Goal: Task Accomplishment & Management: Manage account settings

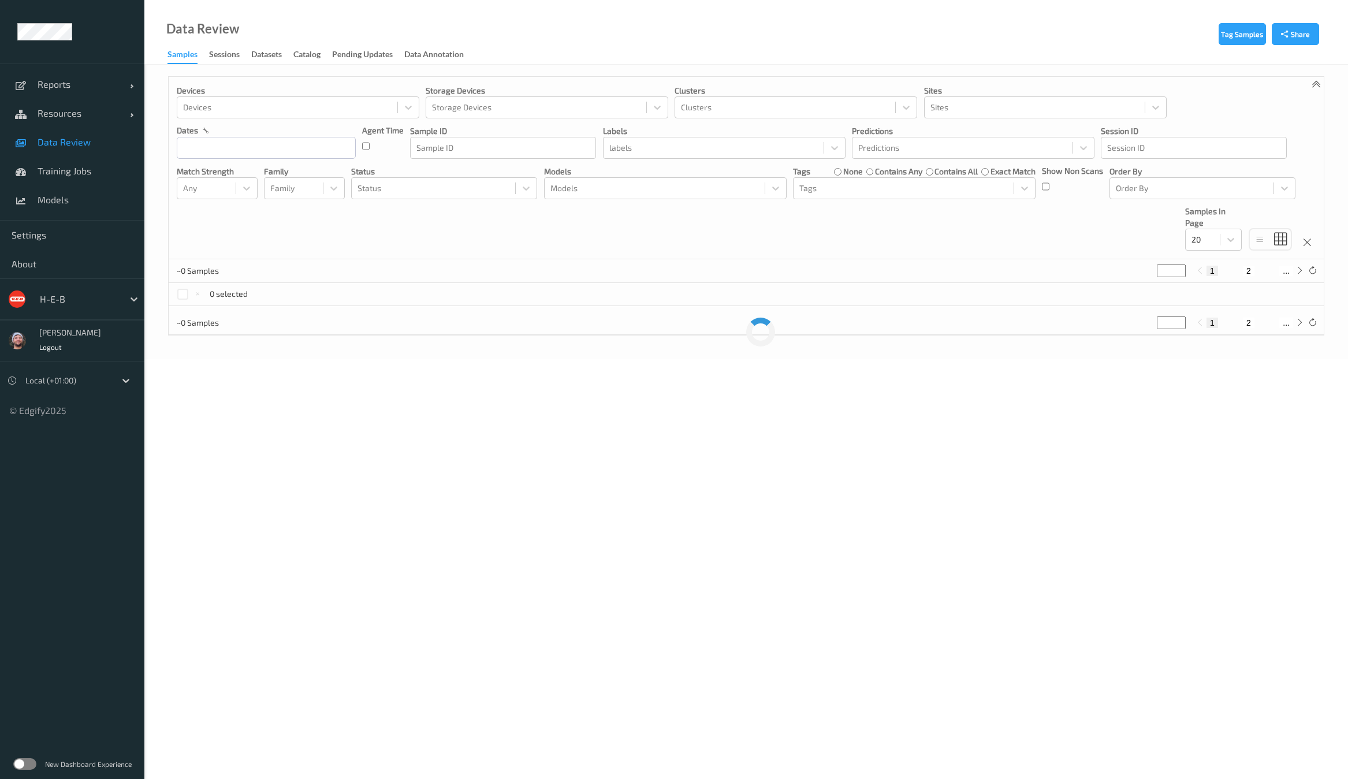
click at [72, 299] on div at bounding box center [79, 299] width 78 height 14
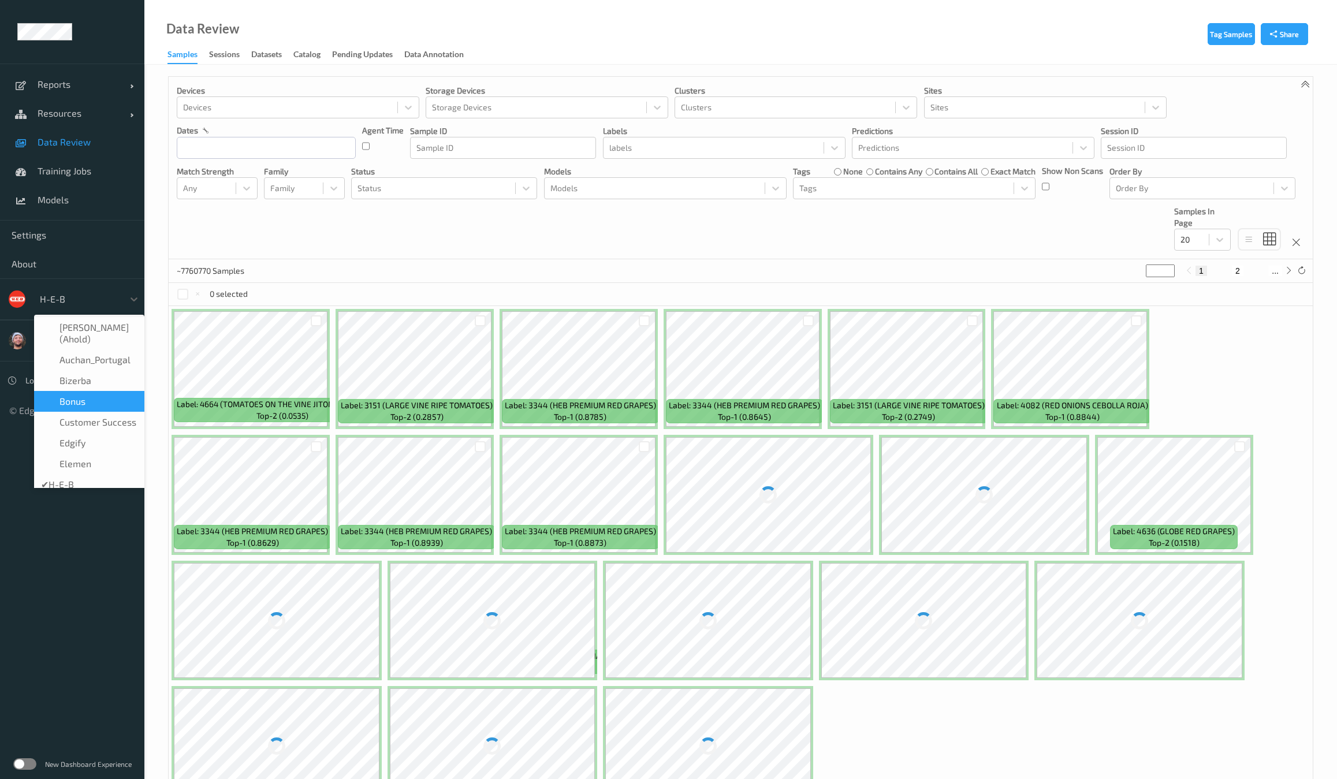
drag, startPoint x: 79, startPoint y: 375, endPoint x: 83, endPoint y: 389, distance: 14.4
click at [83, 389] on div "Albert (Ahold)    Auchan_Portugal    Bizerba    Bonus    Customer Success    ed…" at bounding box center [89, 401] width 110 height 173
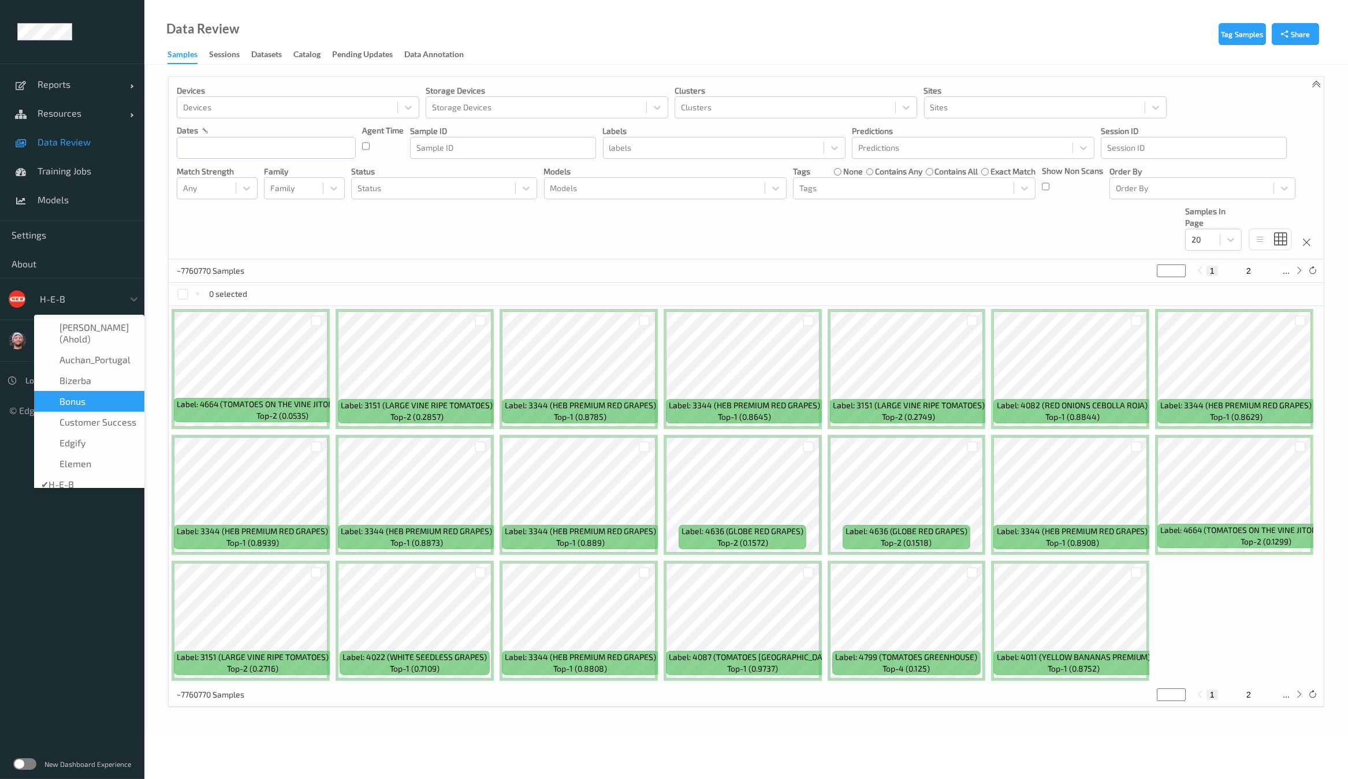
click at [83, 396] on span "Bonus" at bounding box center [73, 402] width 26 height 12
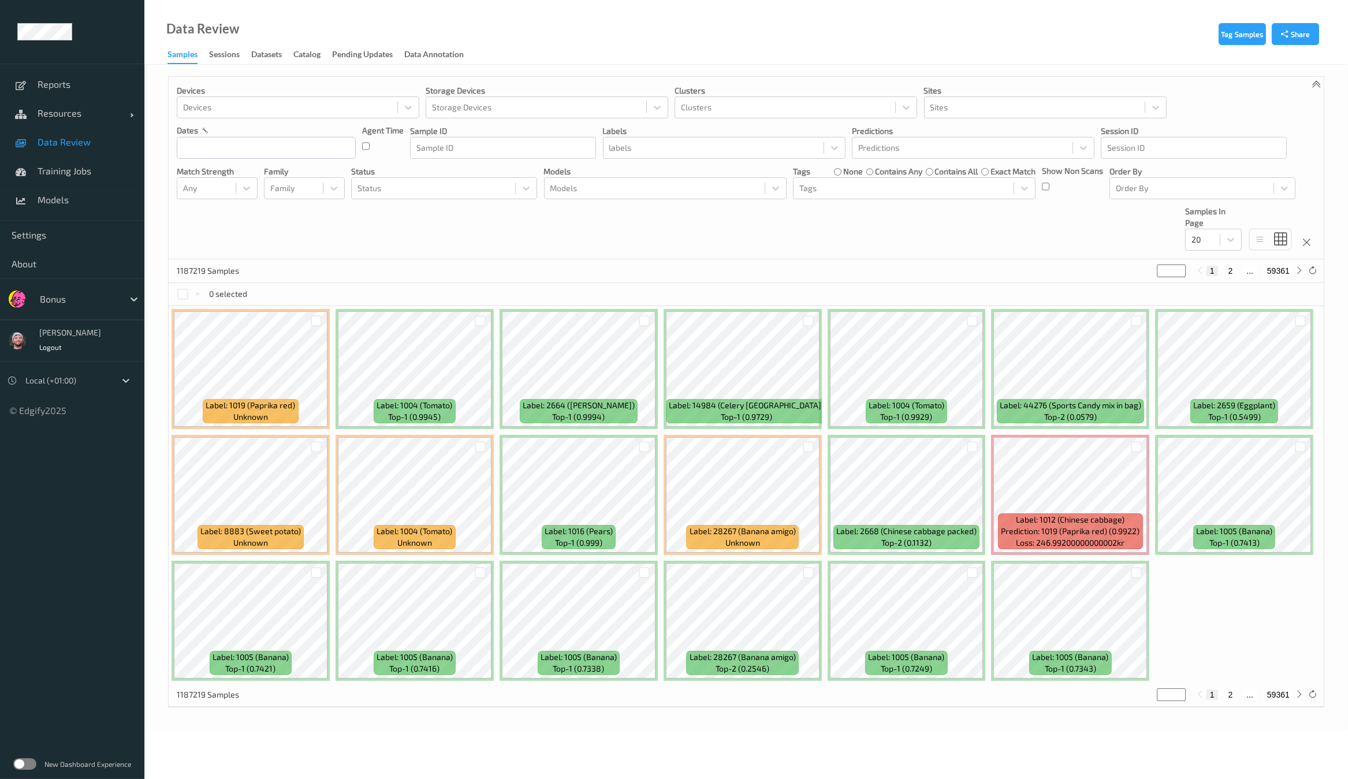
click at [909, 201] on div "Devices Devices Storage Devices Storage Devices Clusters Clusters Sites Sites d…" at bounding box center [746, 168] width 1155 height 183
drag, startPoint x: 854, startPoint y: 184, endPoint x: 848, endPoint y: 196, distance: 13.7
click at [854, 186] on div at bounding box center [904, 188] width 209 height 14
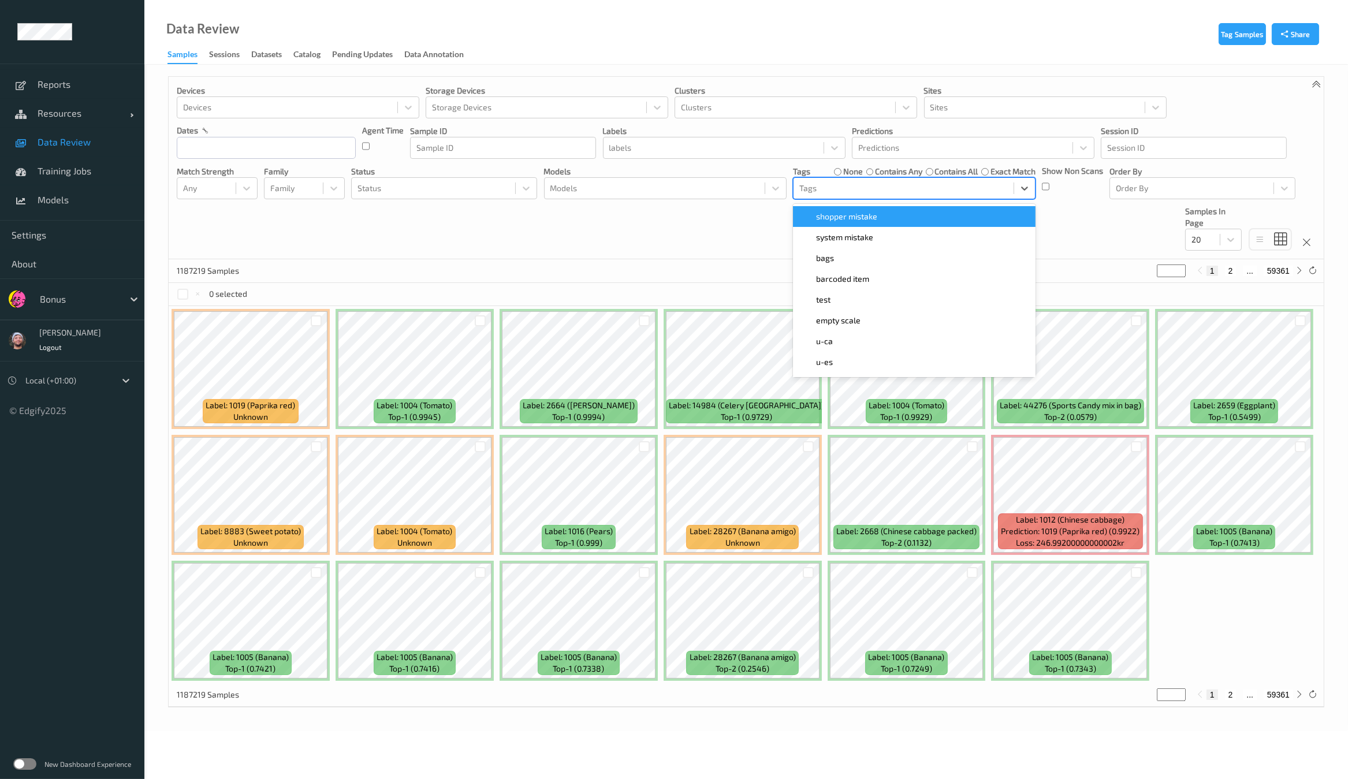
click at [838, 212] on span "shopper mistake" at bounding box center [846, 217] width 61 height 12
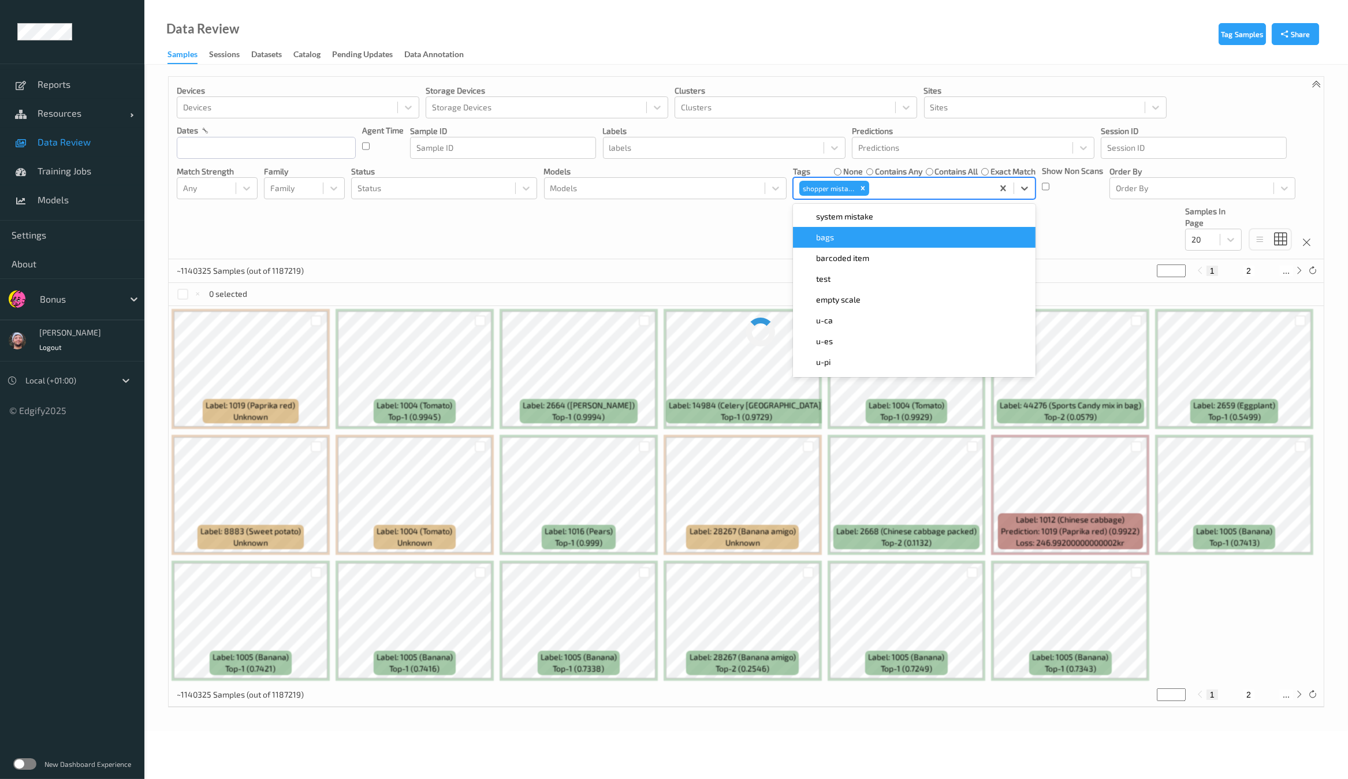
click at [679, 255] on div "Devices Devices Storage Devices Storage Devices Clusters Clusters Sites Sites d…" at bounding box center [746, 168] width 1155 height 183
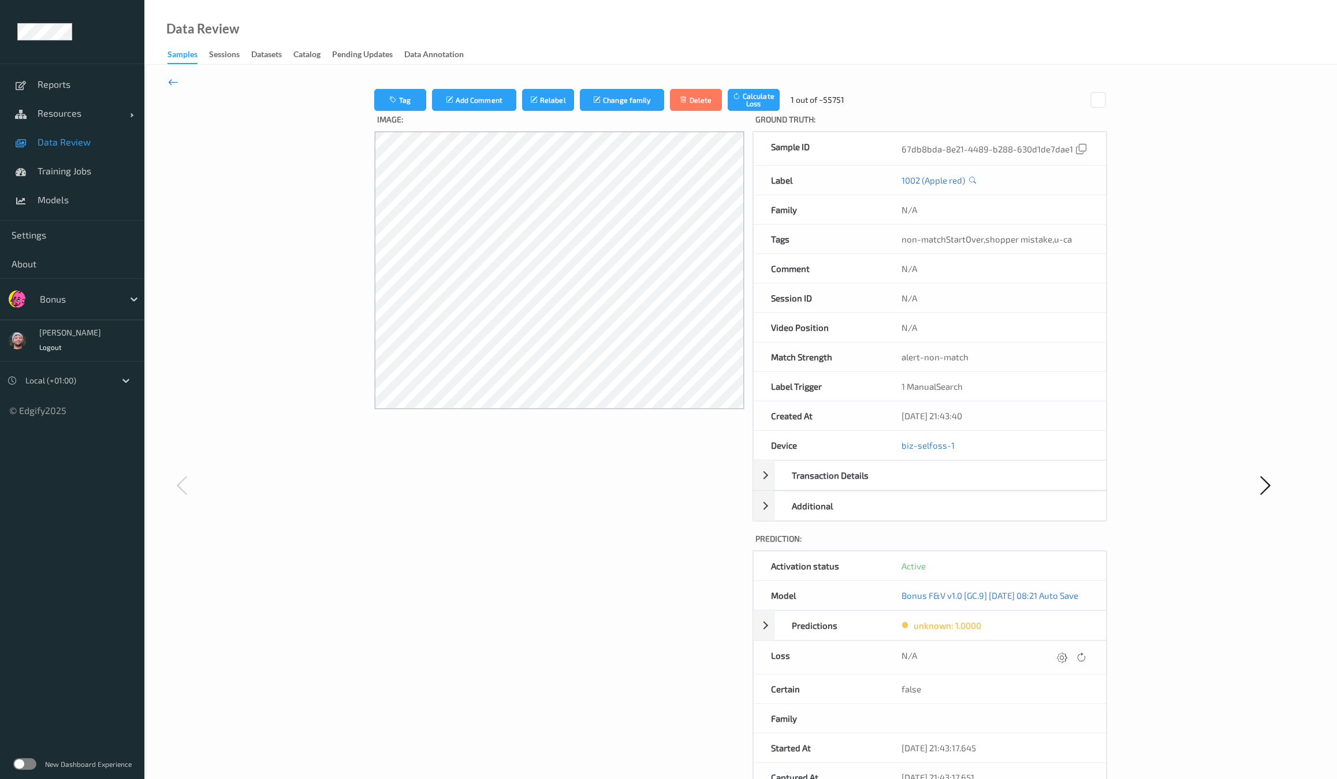
click at [176, 81] on icon at bounding box center [173, 82] width 10 height 13
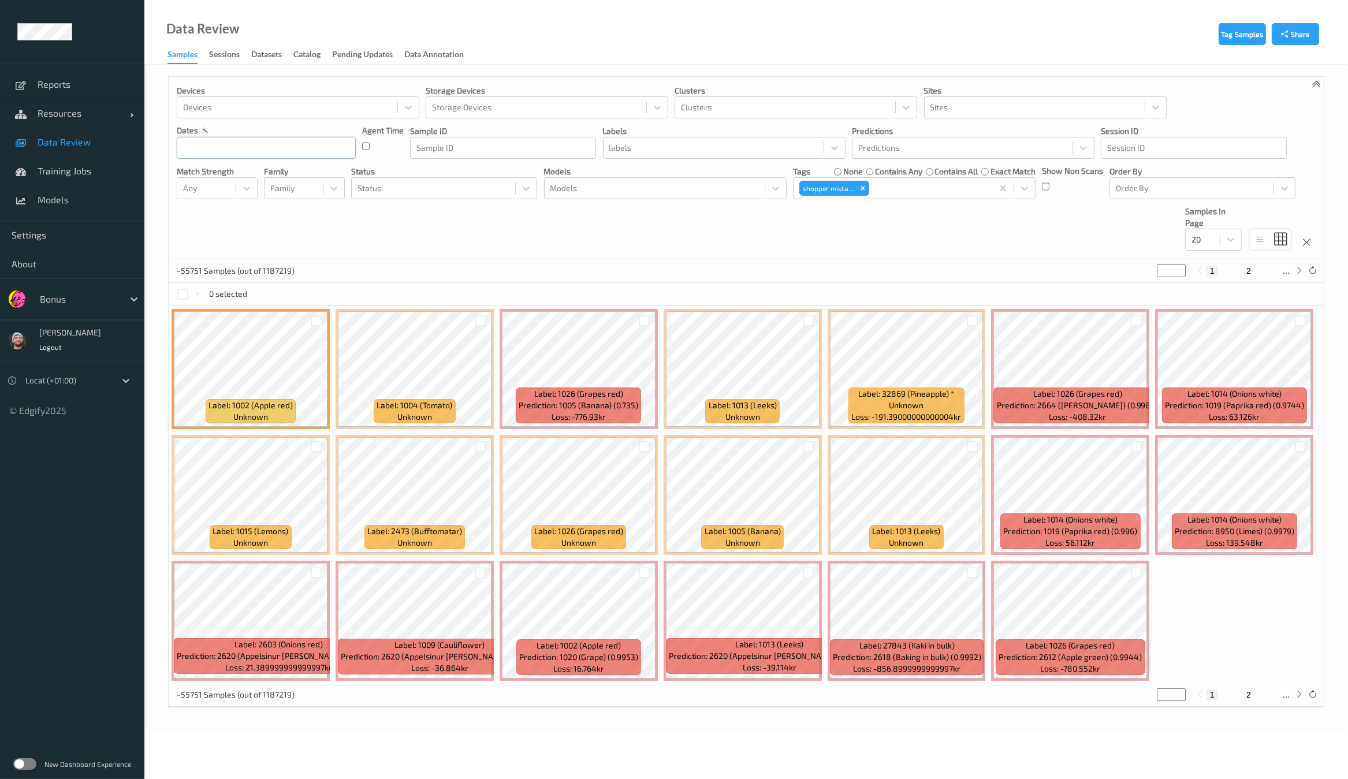
click at [248, 157] on input "text" at bounding box center [266, 148] width 179 height 22
click at [285, 225] on span "3" at bounding box center [290, 225] width 16 height 16
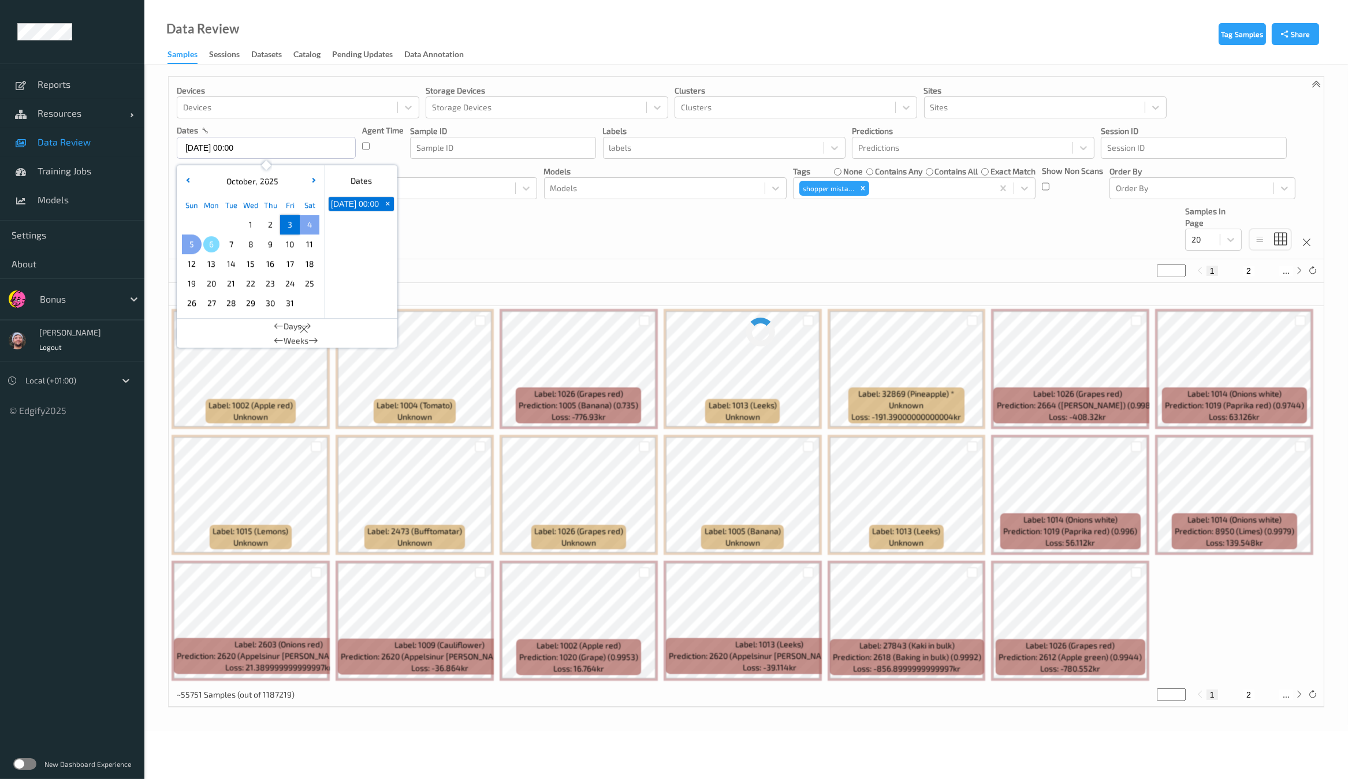
click at [196, 243] on span "5" at bounding box center [192, 244] width 16 height 16
type input "03/10/2025 00:00 -> 05/10/2025 23:59"
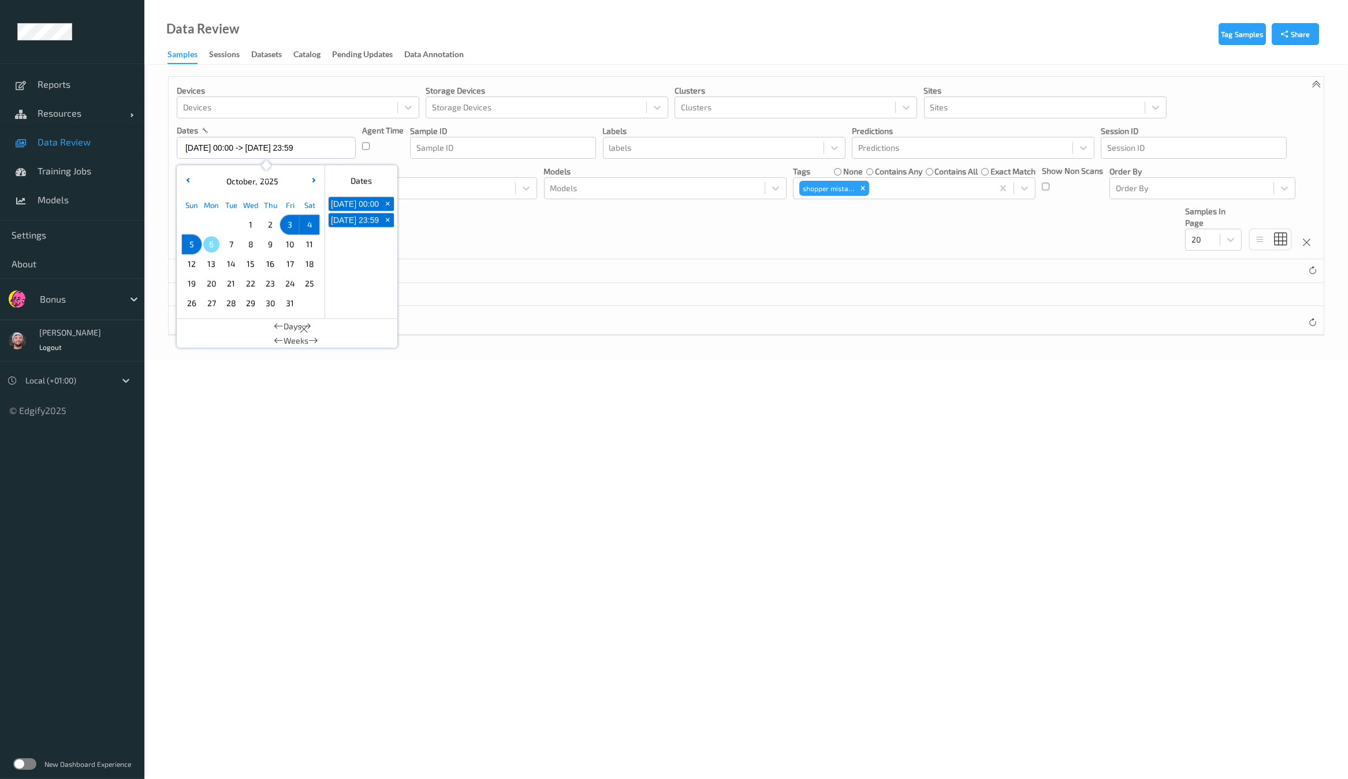
click at [575, 266] on div "0 Samples (out of 1187219)" at bounding box center [746, 270] width 1155 height 23
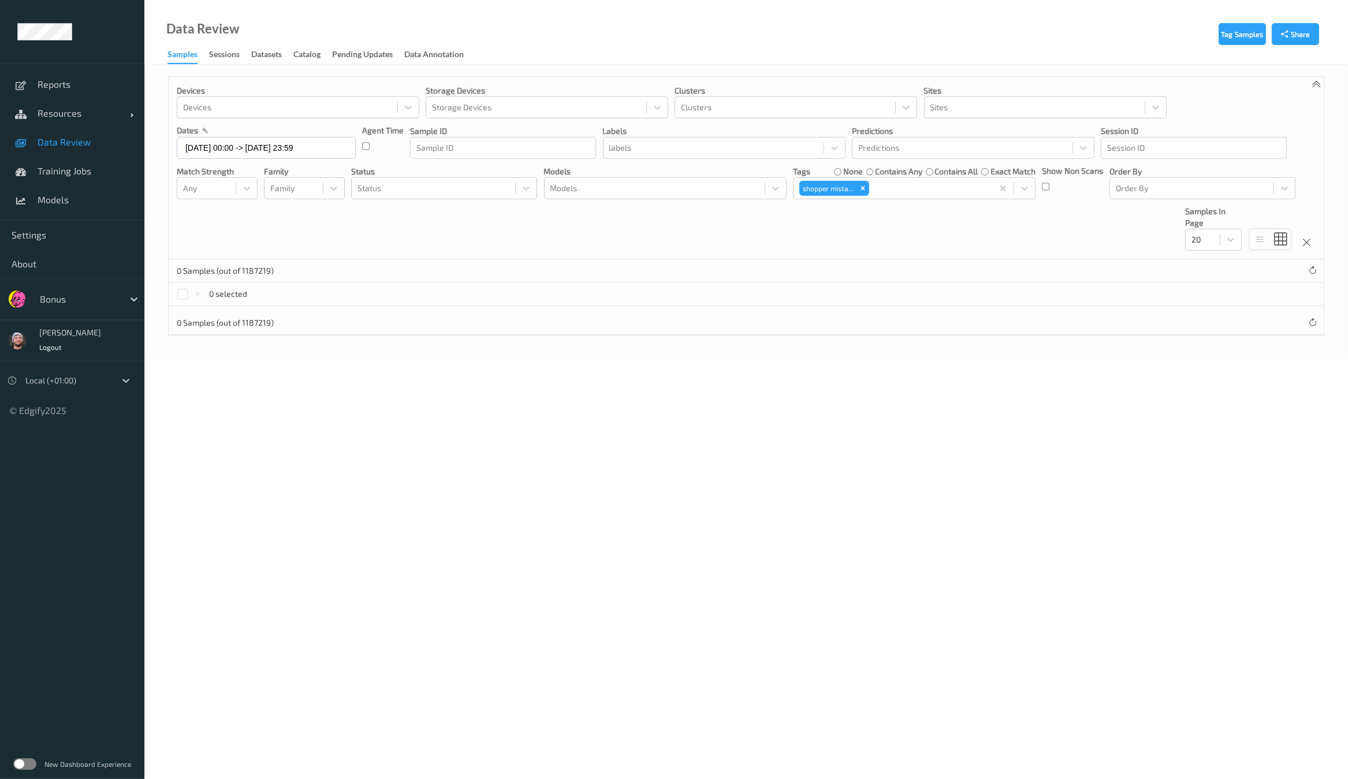
click at [569, 241] on div "Devices Devices Storage Devices Storage Devices Clusters Clusters Sites Sites d…" at bounding box center [746, 168] width 1155 height 183
click at [863, 189] on icon "Remove shopper mistake" at bounding box center [863, 188] width 8 height 8
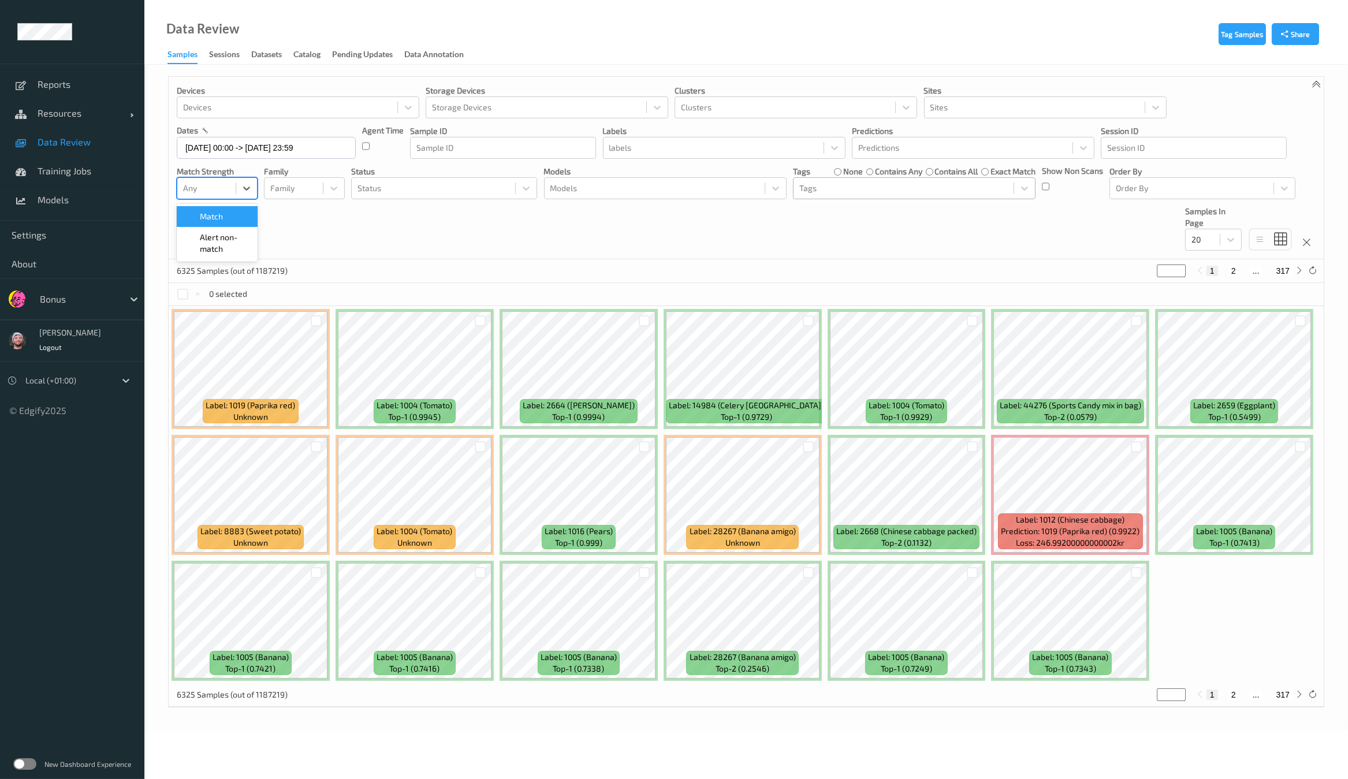
click at [231, 190] on div "Any" at bounding box center [206, 188] width 58 height 18
click at [224, 236] on span "Alert non-match" at bounding box center [225, 243] width 51 height 23
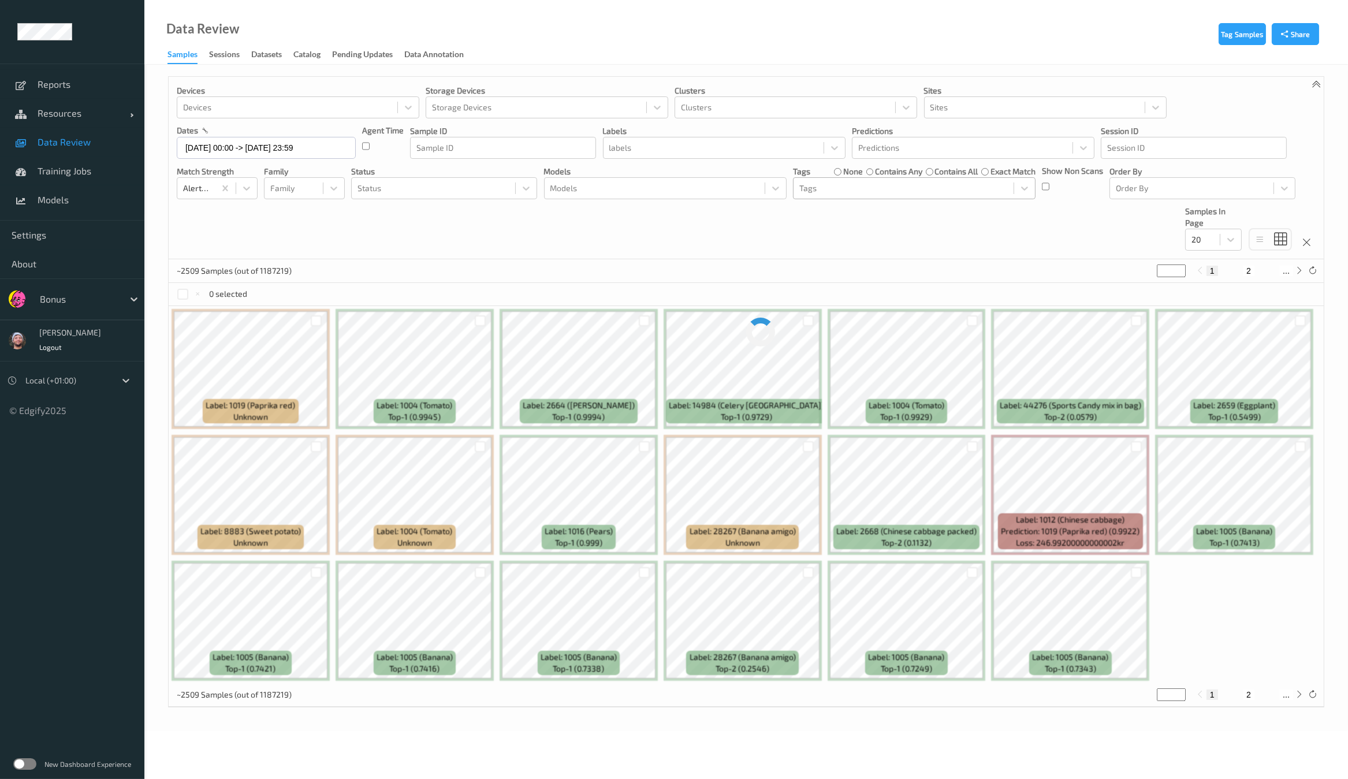
click at [493, 239] on div "Devices Devices Storage Devices Storage Devices Clusters Clusters Sites Sites d…" at bounding box center [746, 168] width 1155 height 183
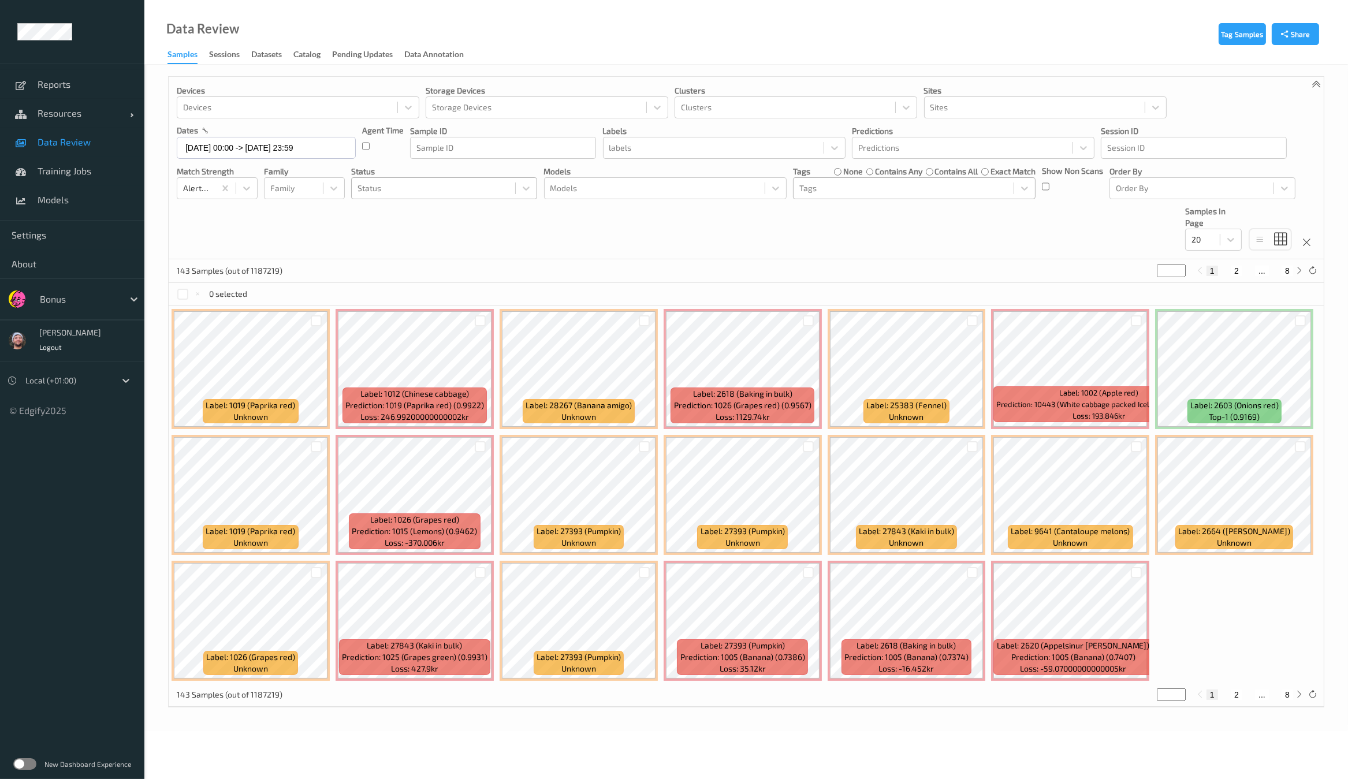
click at [352, 187] on div "Status" at bounding box center [433, 188] width 163 height 18
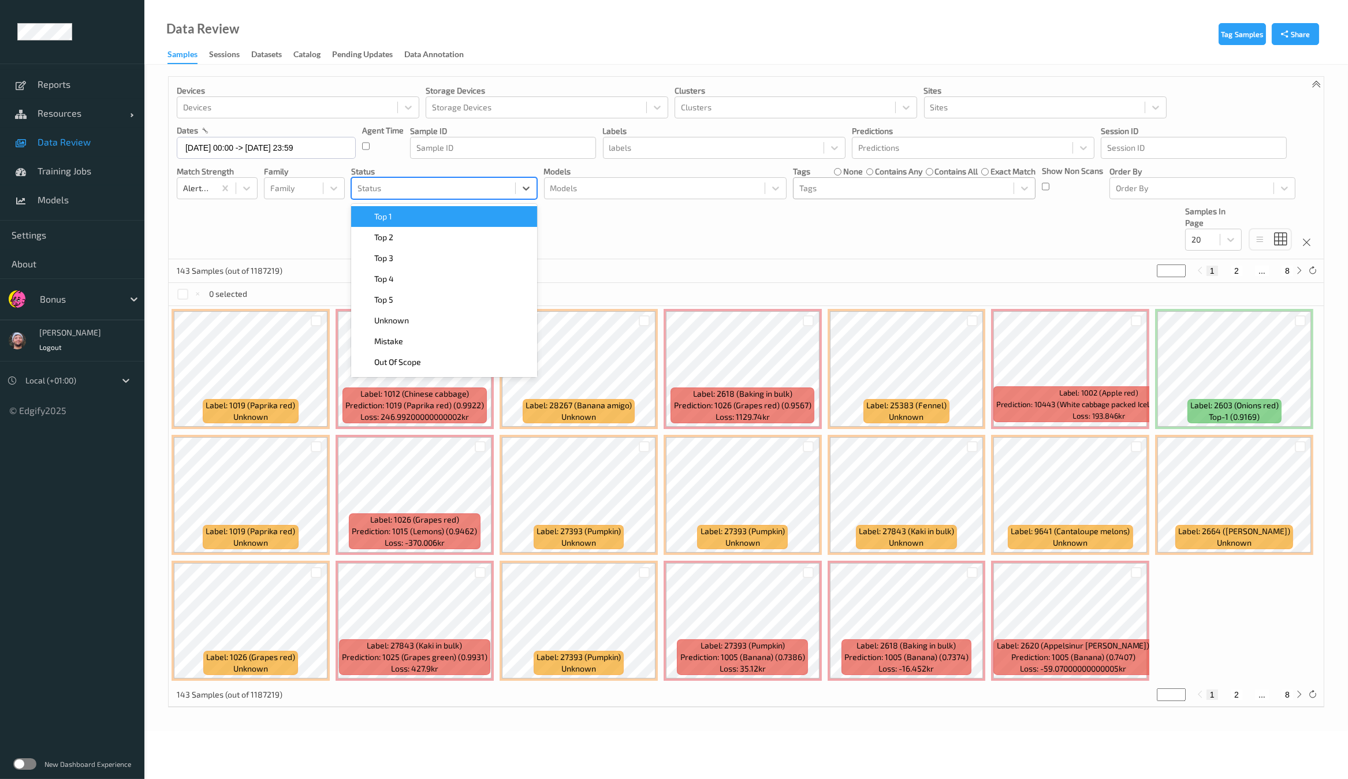
click at [378, 211] on span "Top 1" at bounding box center [383, 217] width 18 height 12
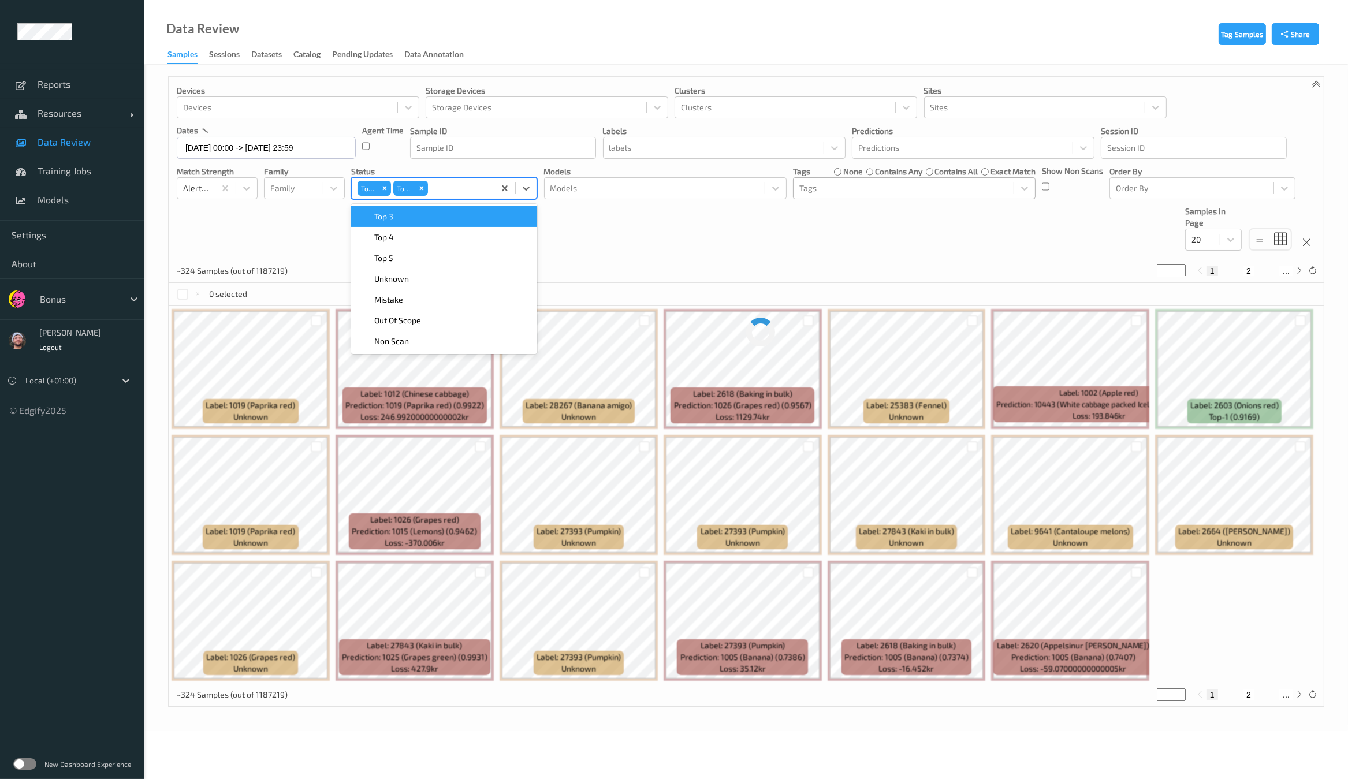
click at [434, 218] on div "Top 3" at bounding box center [444, 217] width 172 height 12
click at [605, 218] on div "Devices Devices Storage Devices Storage Devices Clusters Clusters Sites Sites d…" at bounding box center [746, 168] width 1155 height 183
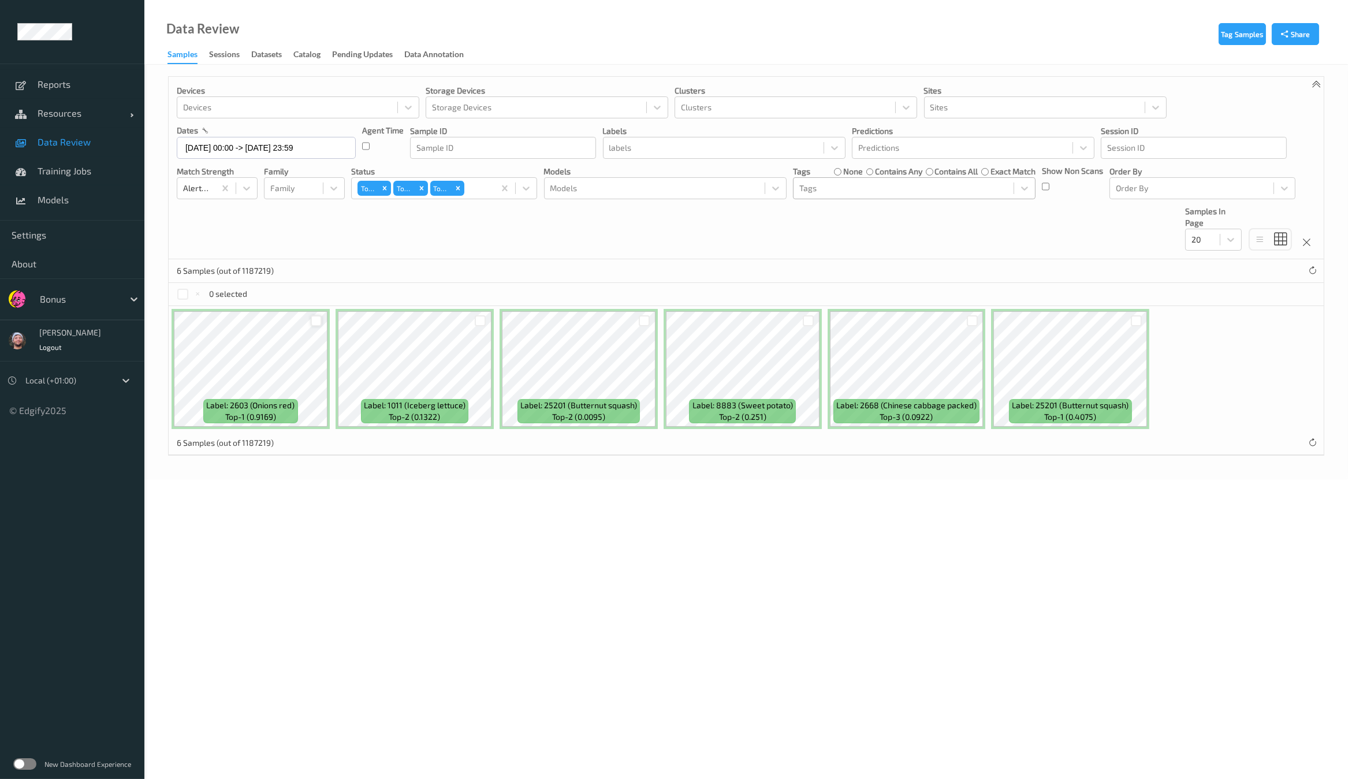
click at [317, 320] on div at bounding box center [316, 320] width 11 height 11
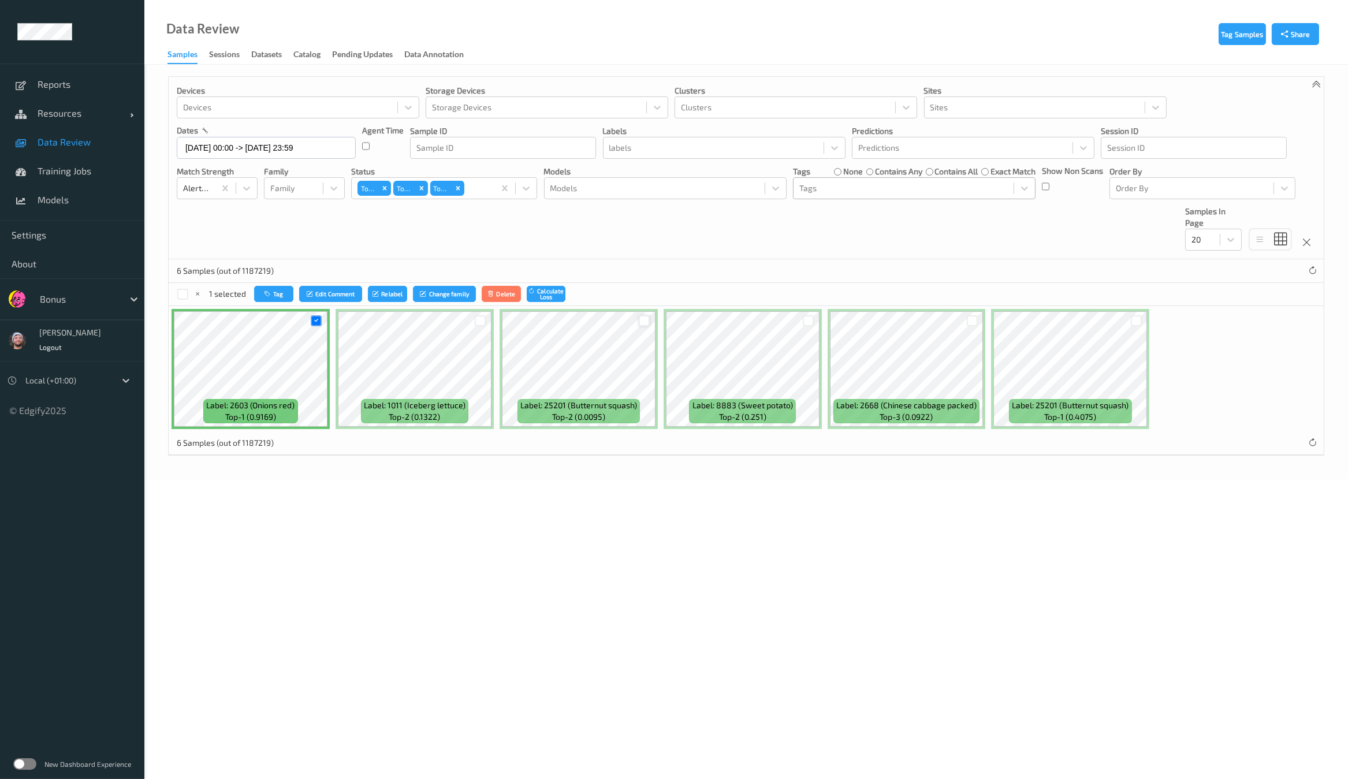
click at [642, 322] on div at bounding box center [644, 320] width 11 height 11
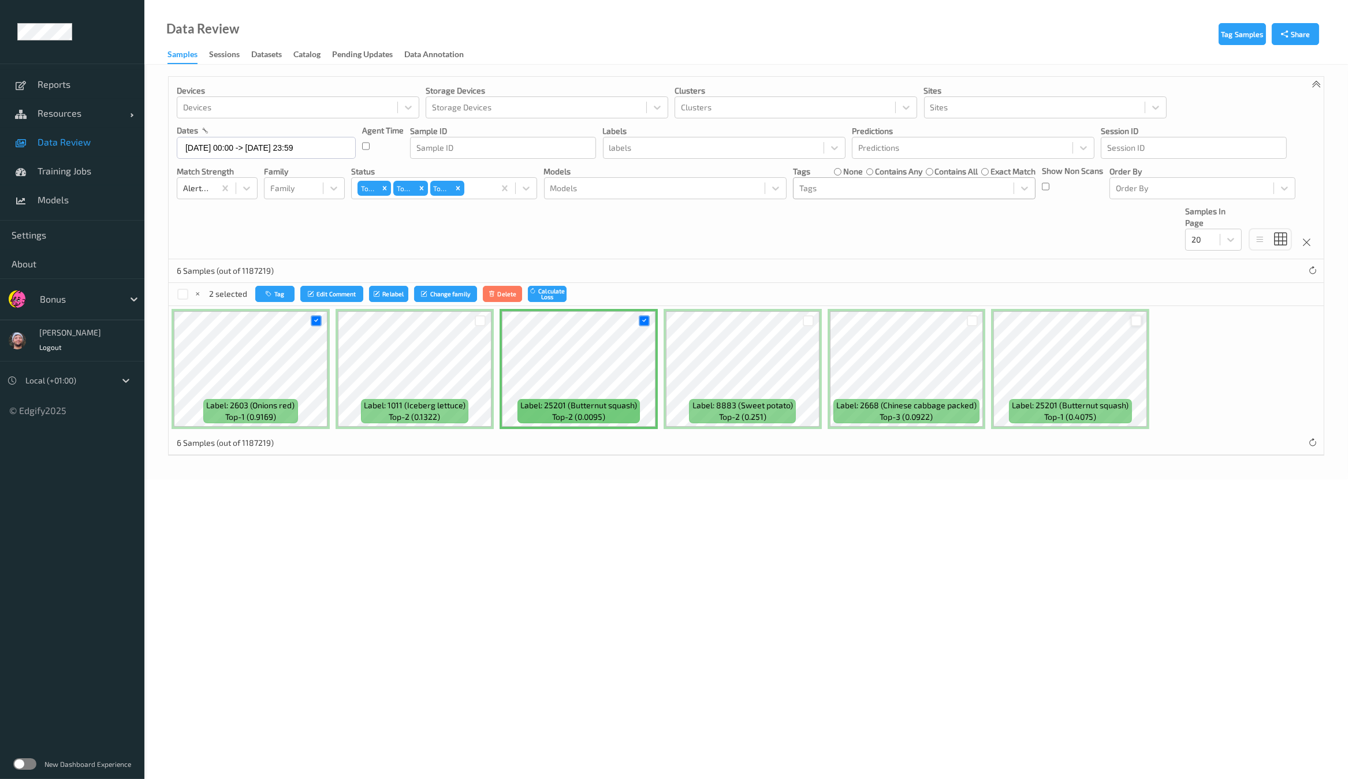
click at [1131, 317] on div at bounding box center [1136, 320] width 11 height 11
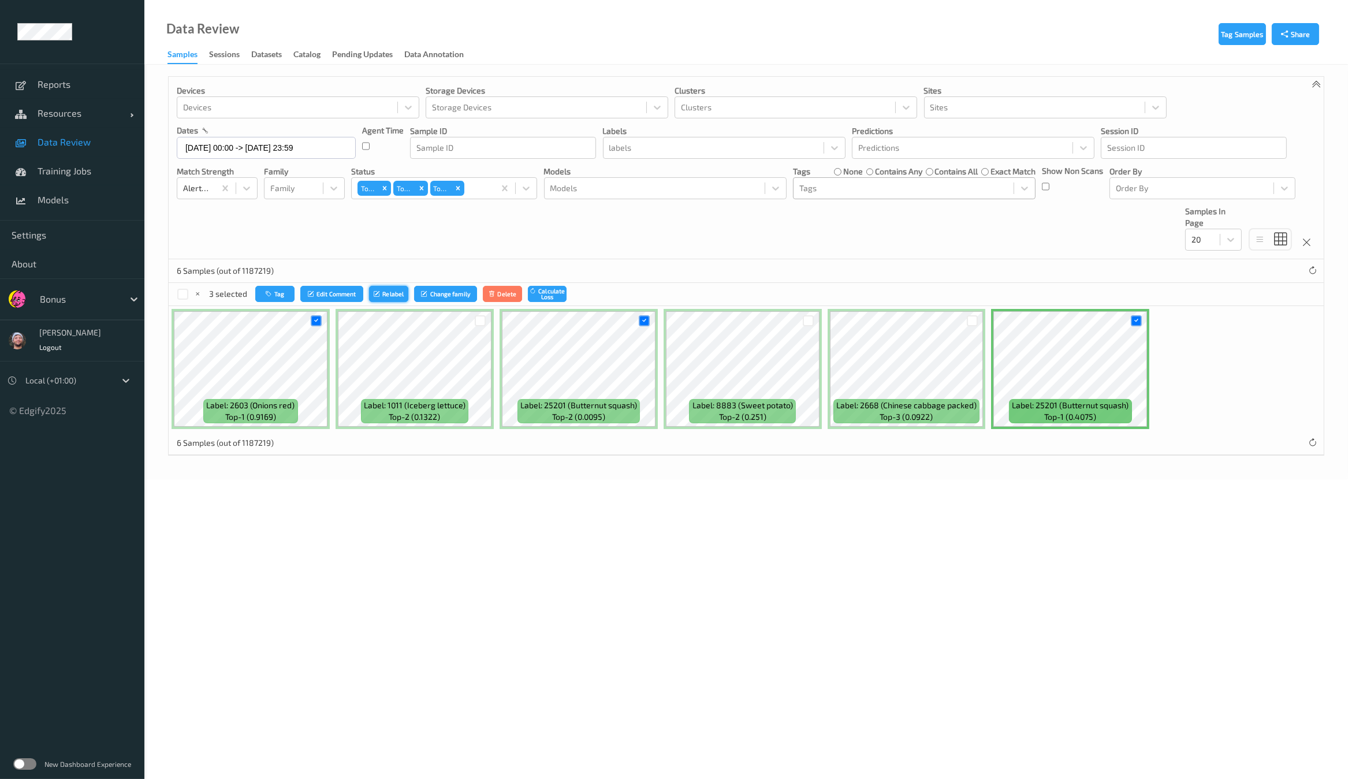
click at [384, 290] on button "Relabel" at bounding box center [388, 294] width 39 height 17
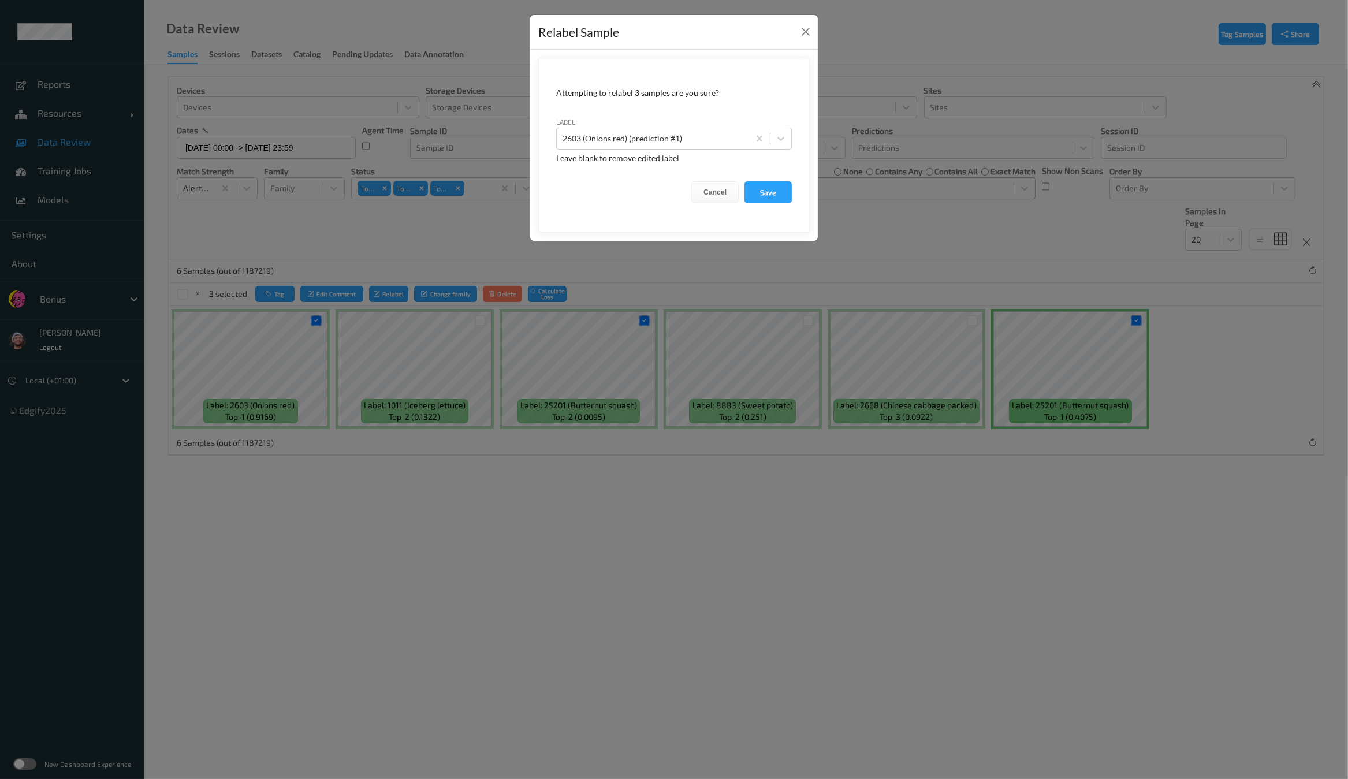
click at [984, 254] on div "Relabel Sample Attempting to relabel 3 samples are you sure? label 2603 (Onions…" at bounding box center [674, 389] width 1348 height 779
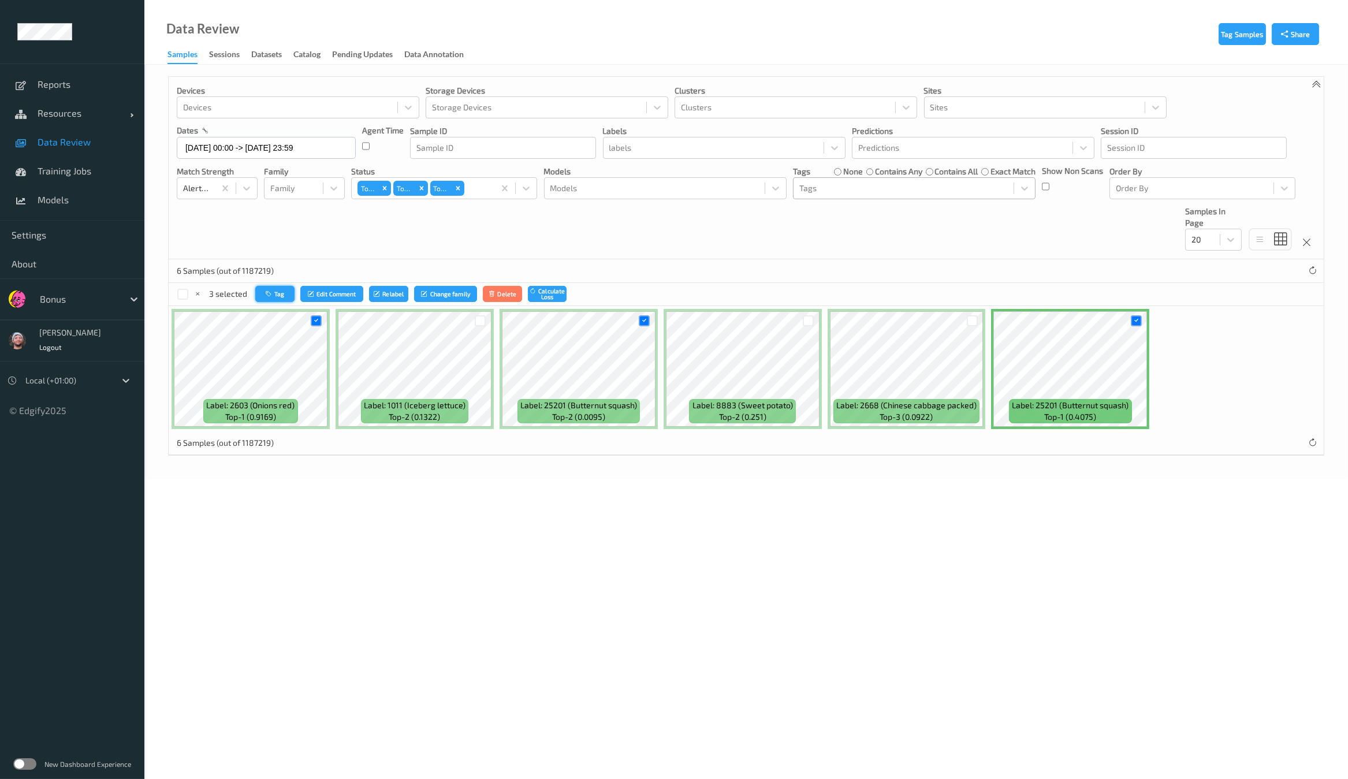
click at [278, 295] on button "Tag" at bounding box center [274, 294] width 39 height 17
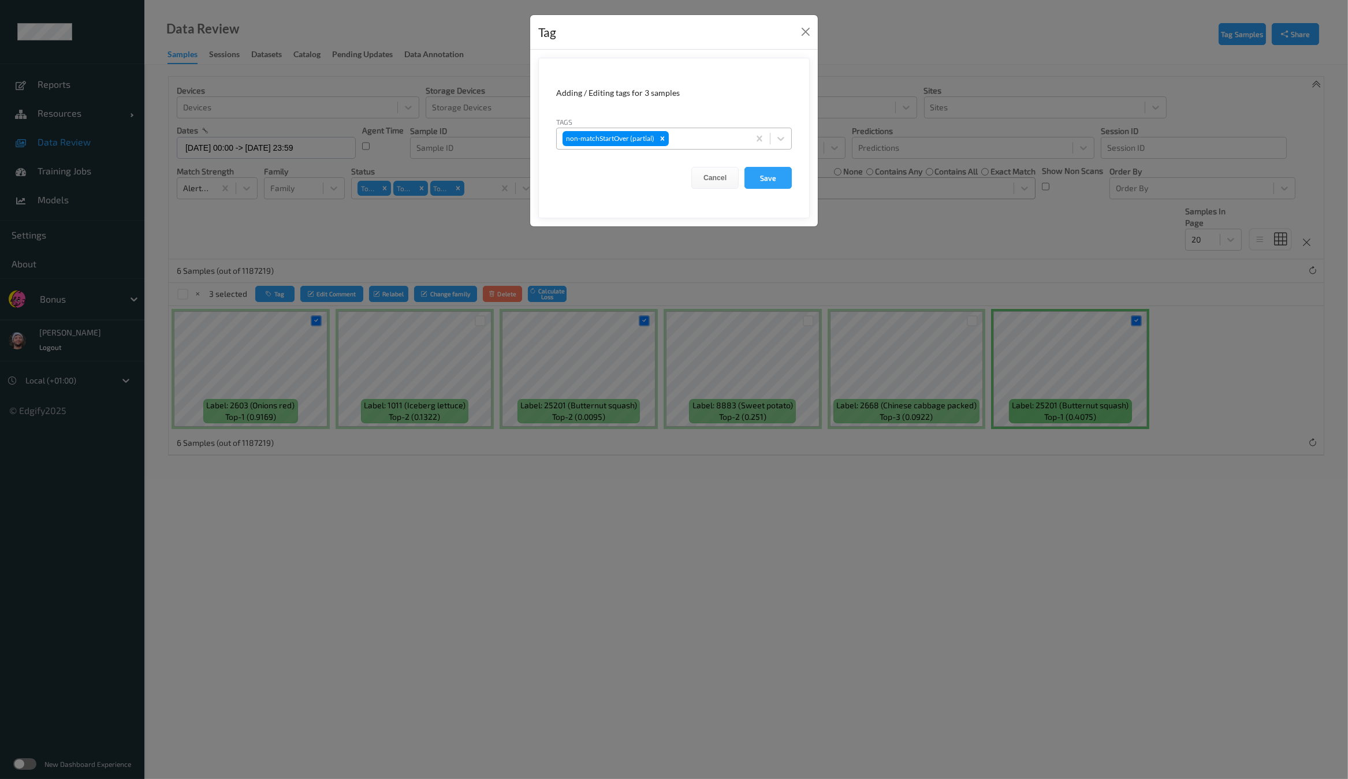
click at [699, 137] on div at bounding box center [707, 139] width 72 height 14
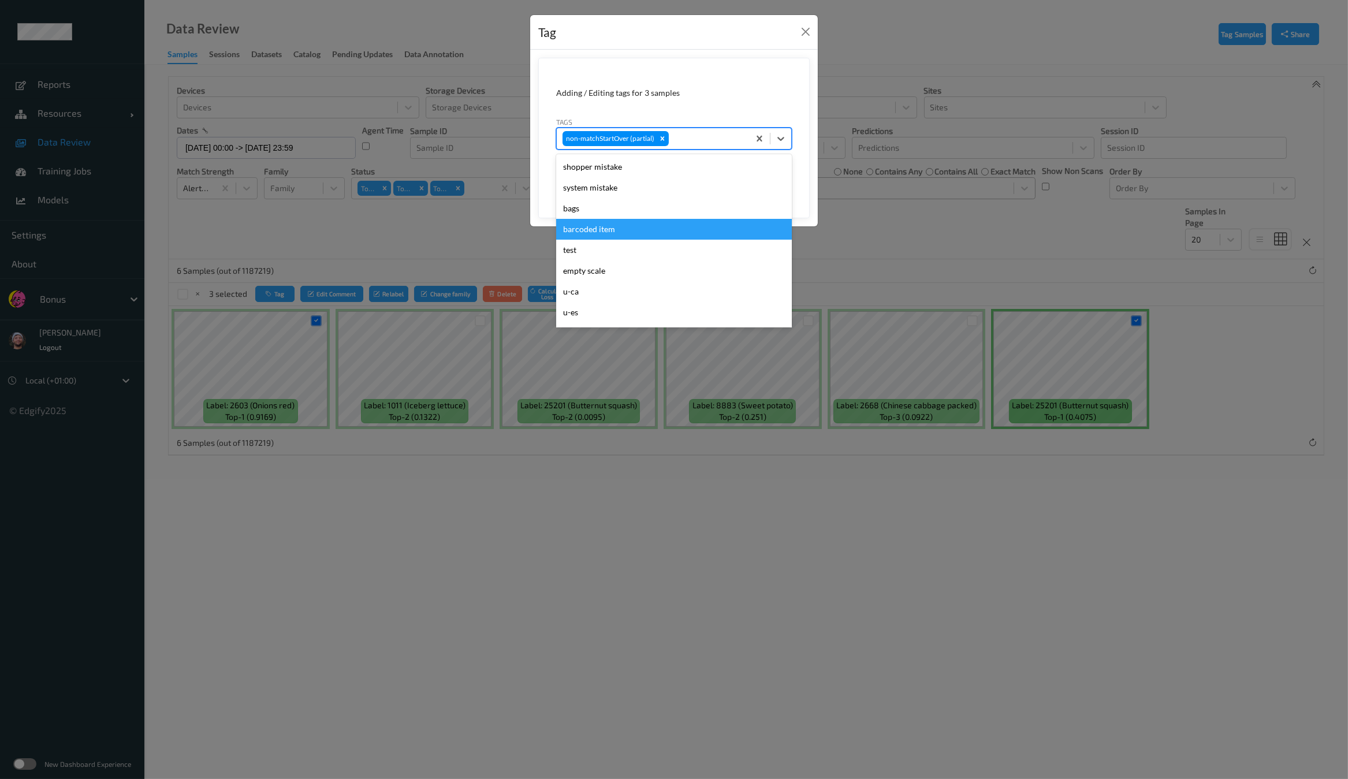
click at [833, 310] on div "Tag Adding / Editing tags for 3 samples Tags option barcoded item focused, 4 of…" at bounding box center [674, 389] width 1348 height 779
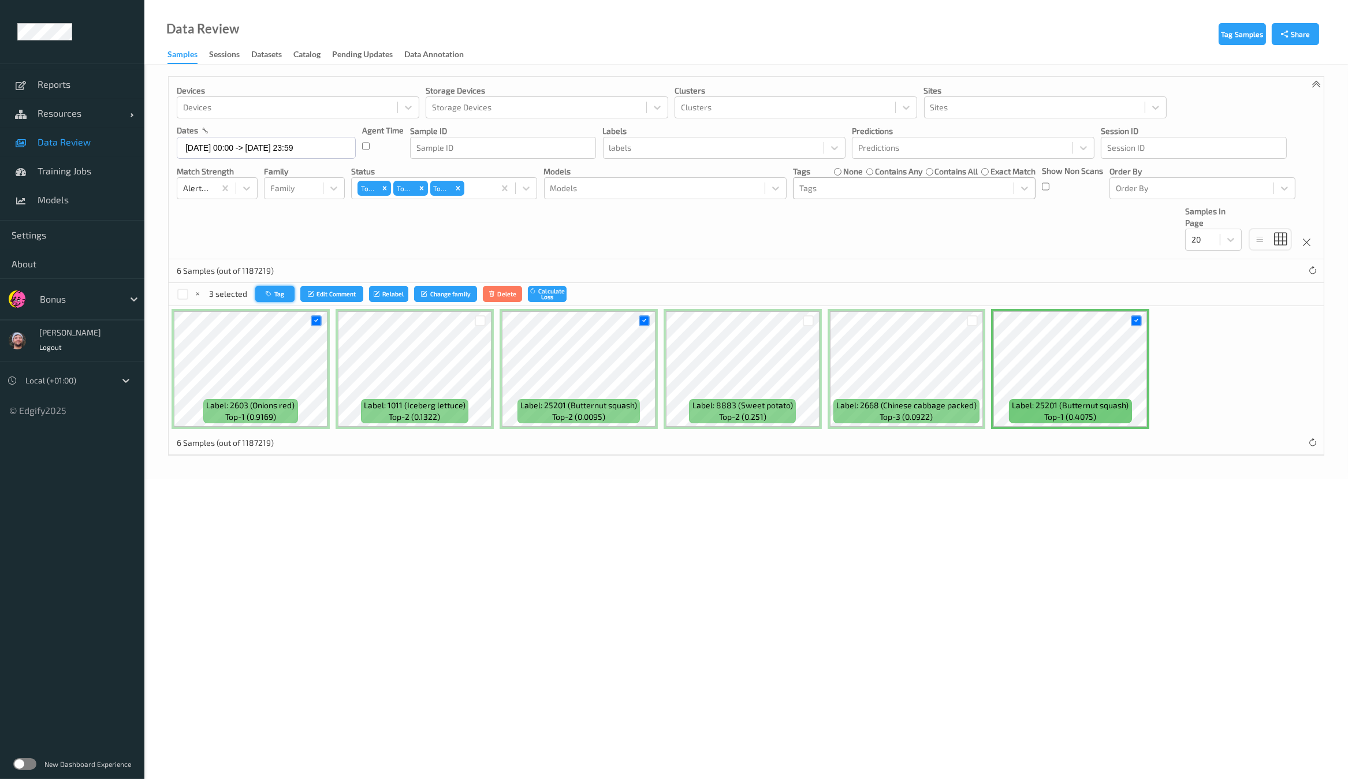
click at [268, 298] on button "Tag" at bounding box center [274, 294] width 39 height 17
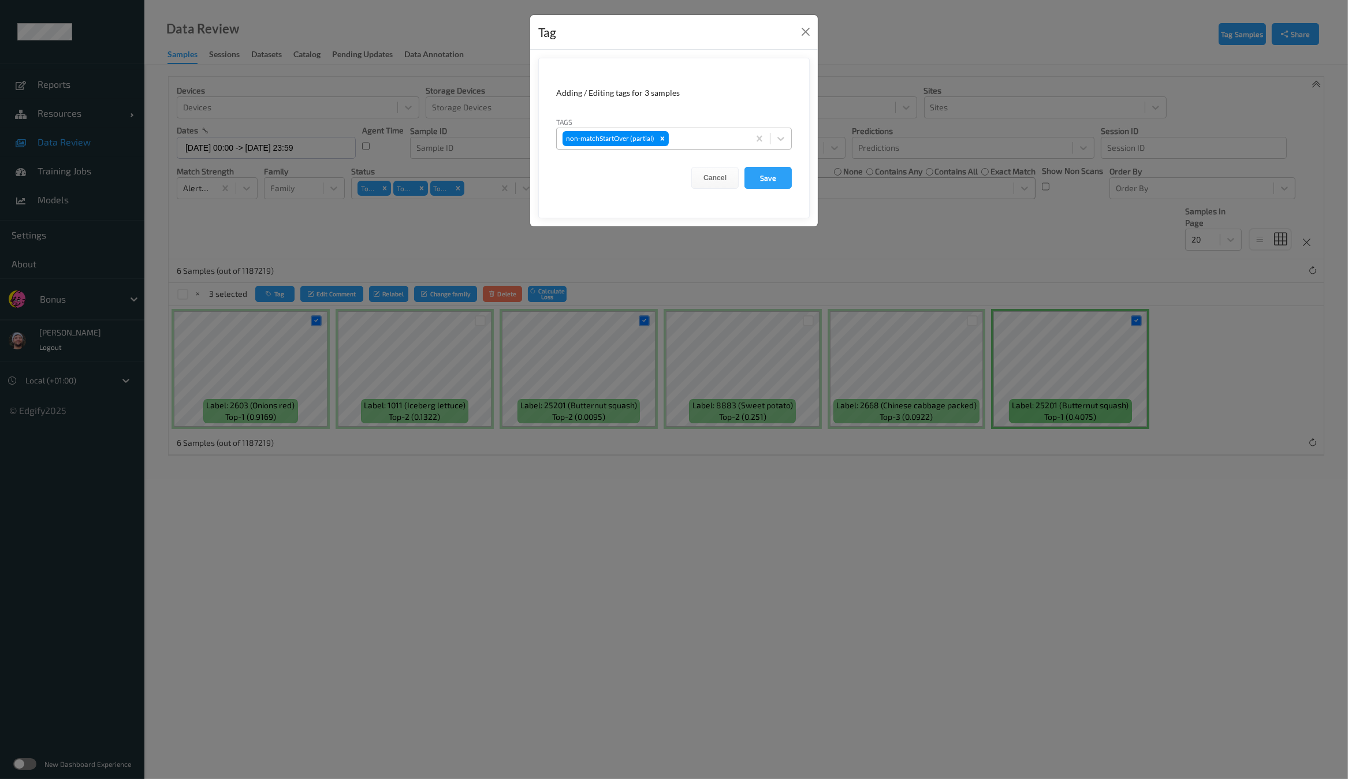
click at [676, 146] on div "non-matchStartOver (partial)" at bounding box center [653, 139] width 192 height 20
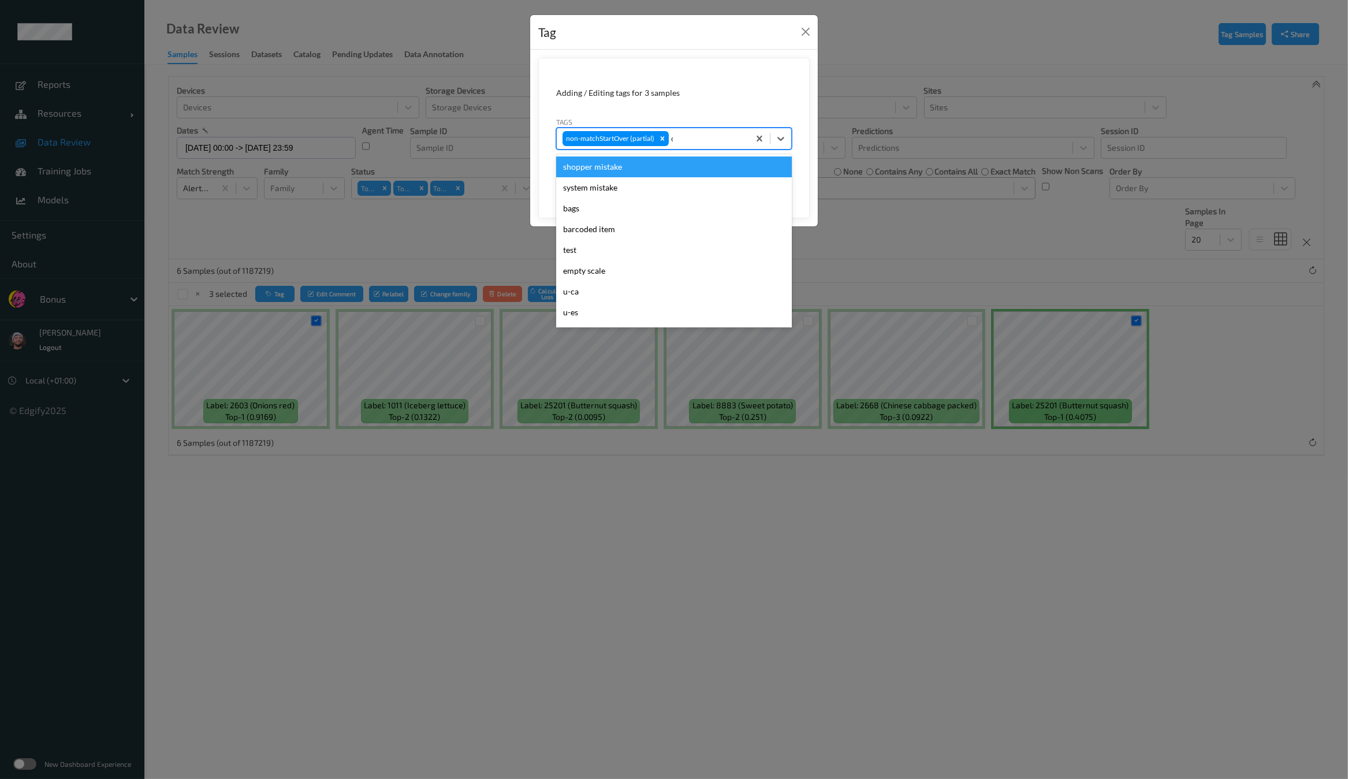
type input "ca"
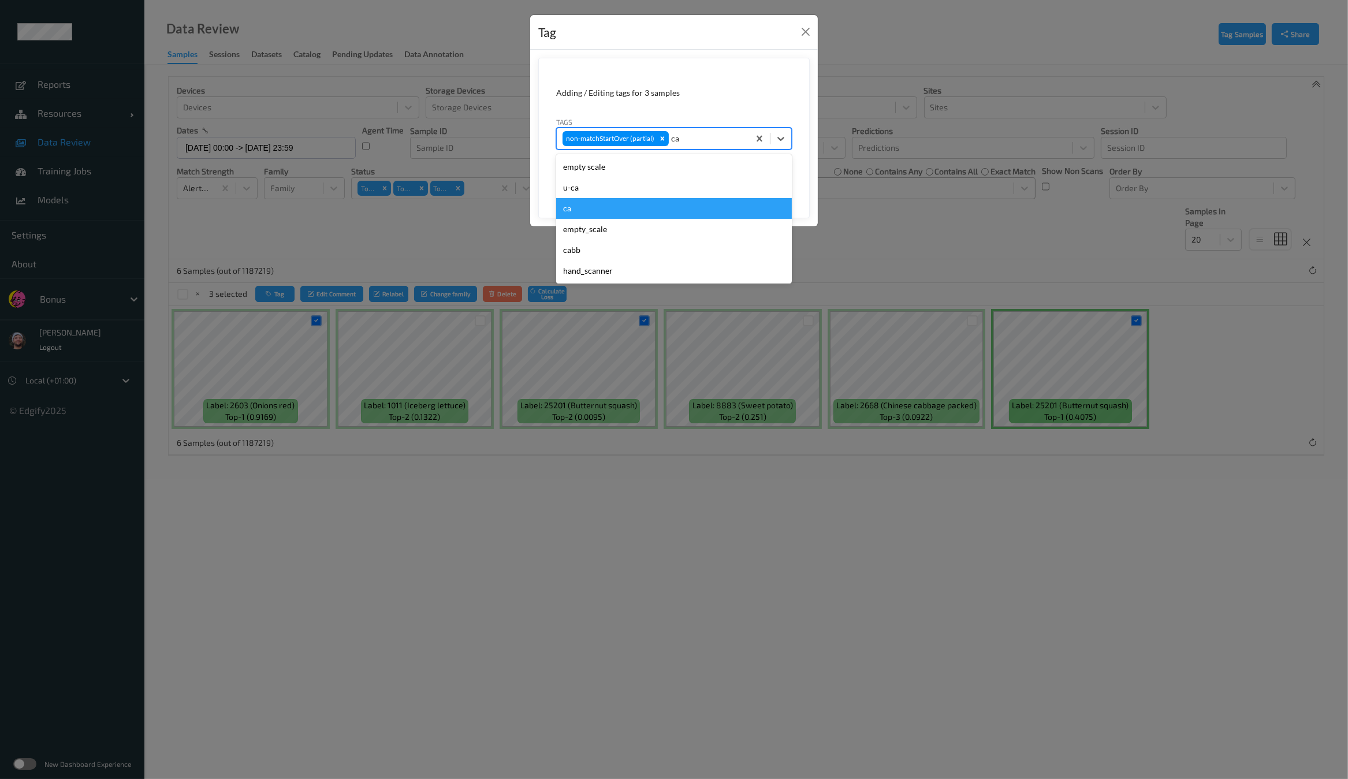
click at [584, 203] on div "ca" at bounding box center [674, 208] width 236 height 21
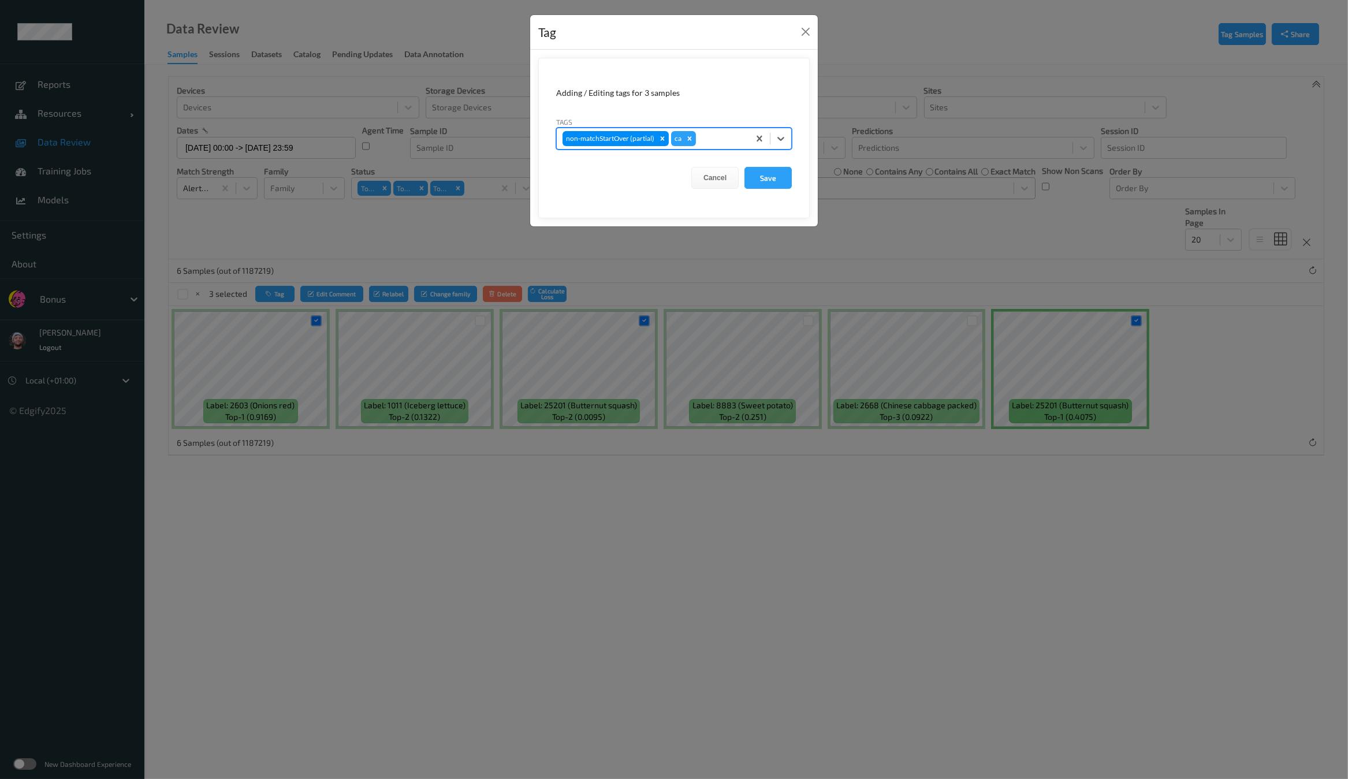
type input "s"
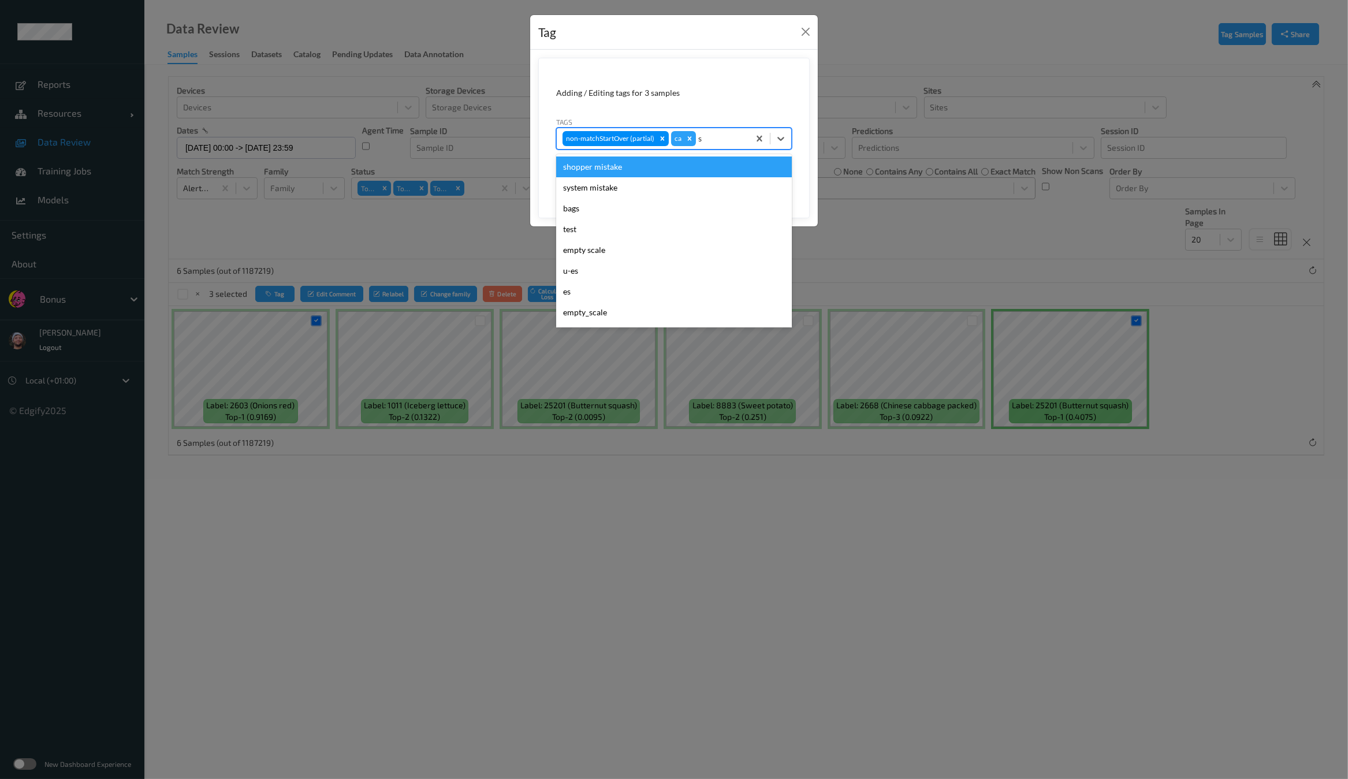
drag, startPoint x: 618, startPoint y: 168, endPoint x: 641, endPoint y: 171, distance: 23.4
click at [618, 169] on div "shopper mistake" at bounding box center [674, 167] width 236 height 21
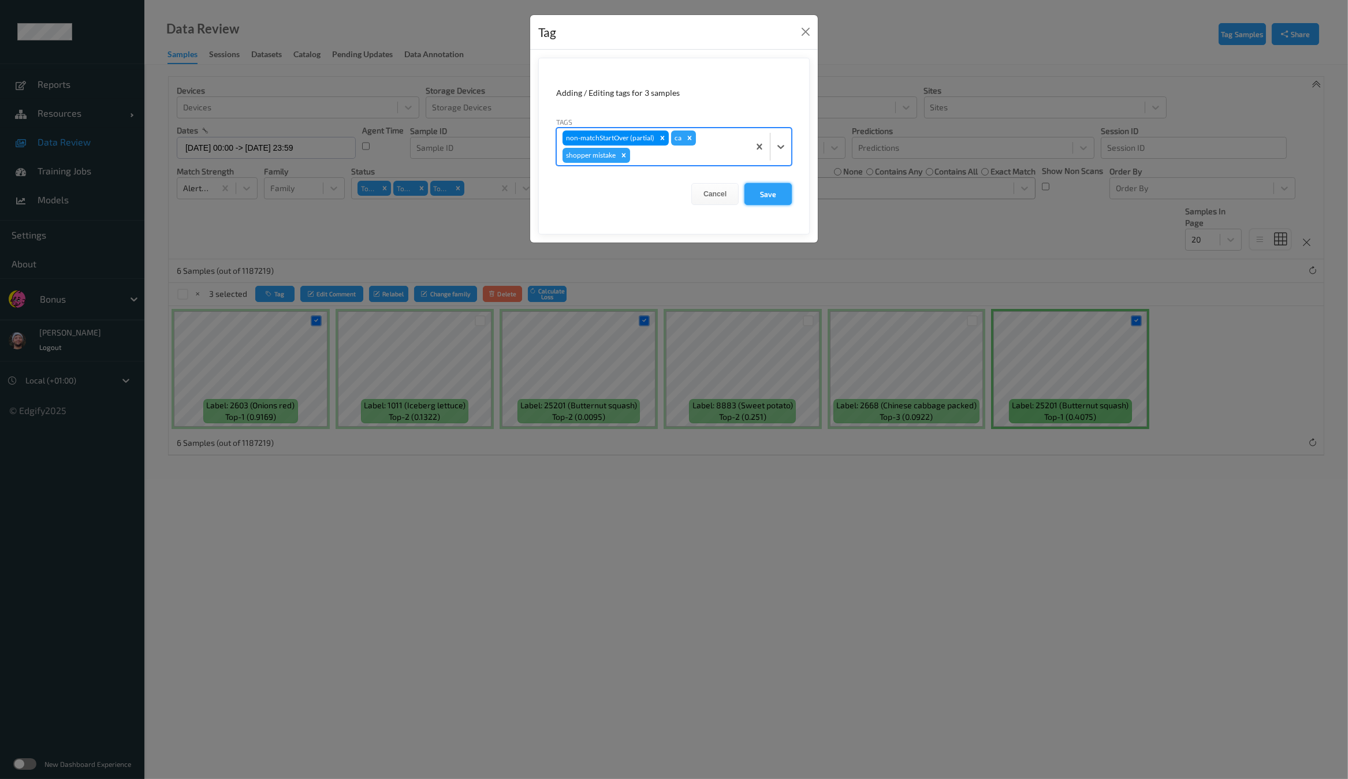
click at [759, 192] on button "Save" at bounding box center [768, 194] width 47 height 22
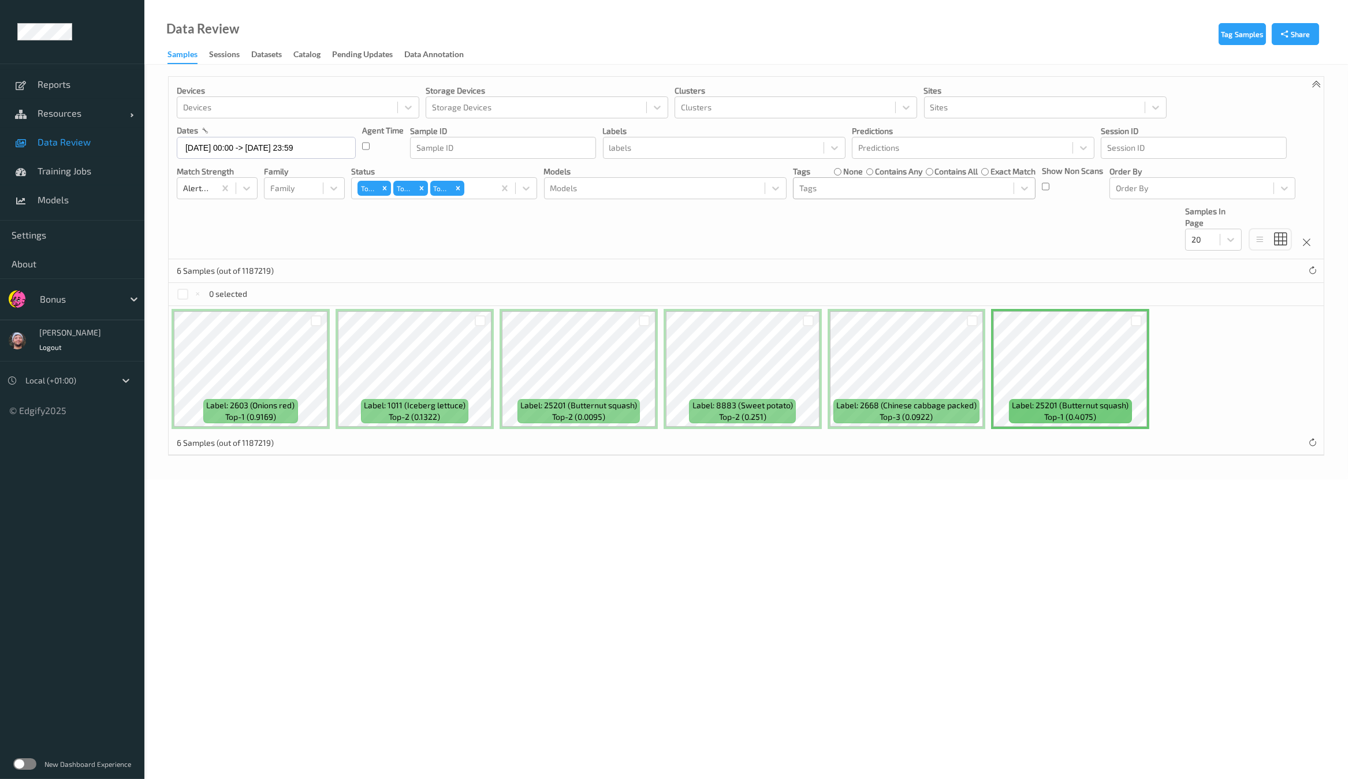
click at [84, 296] on div at bounding box center [79, 299] width 78 height 14
type input "h"
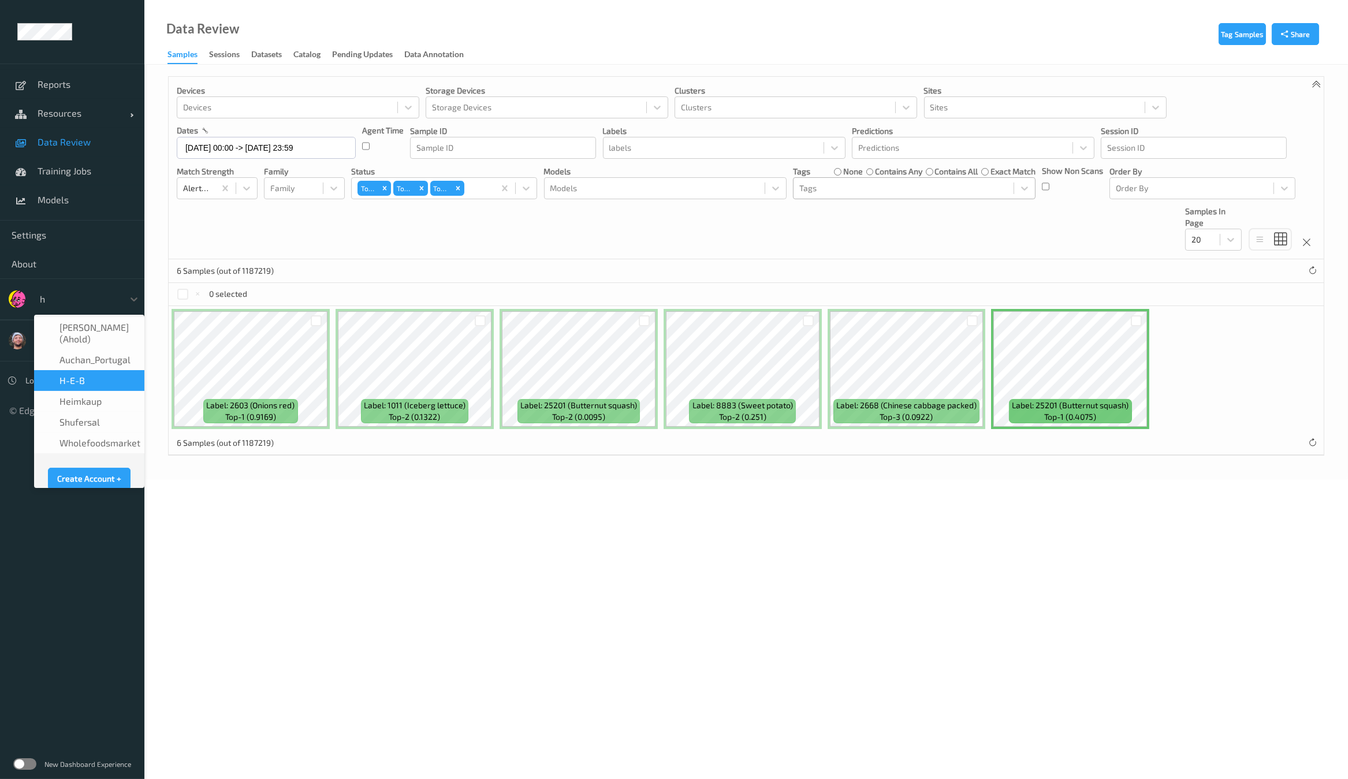
click at [96, 375] on div "H-E-B" at bounding box center [89, 381] width 96 height 12
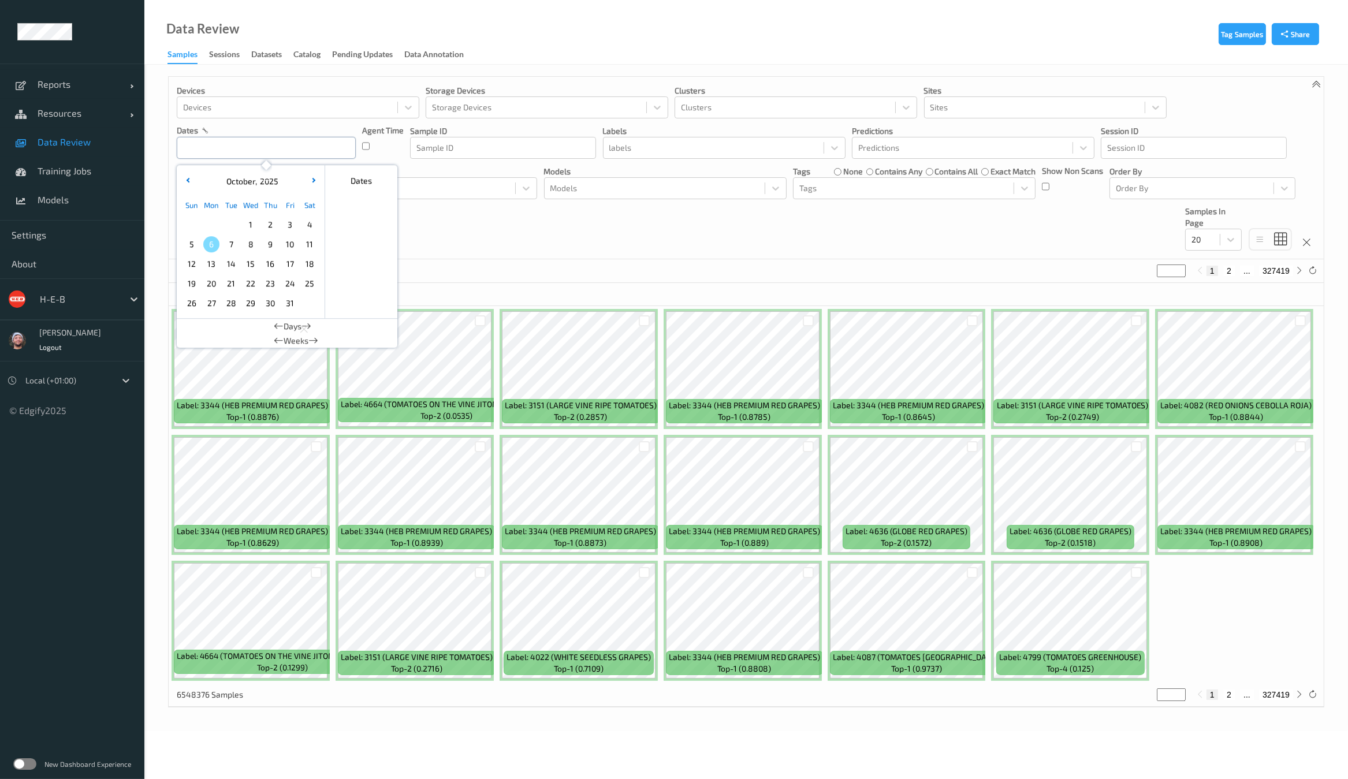
click at [250, 148] on input "text" at bounding box center [266, 148] width 179 height 22
click at [685, 226] on div "Devices Devices Storage Devices Storage Devices Clusters Clusters Sites Sites d…" at bounding box center [746, 168] width 1155 height 183
click at [1080, 151] on icon at bounding box center [1084, 148] width 12 height 12
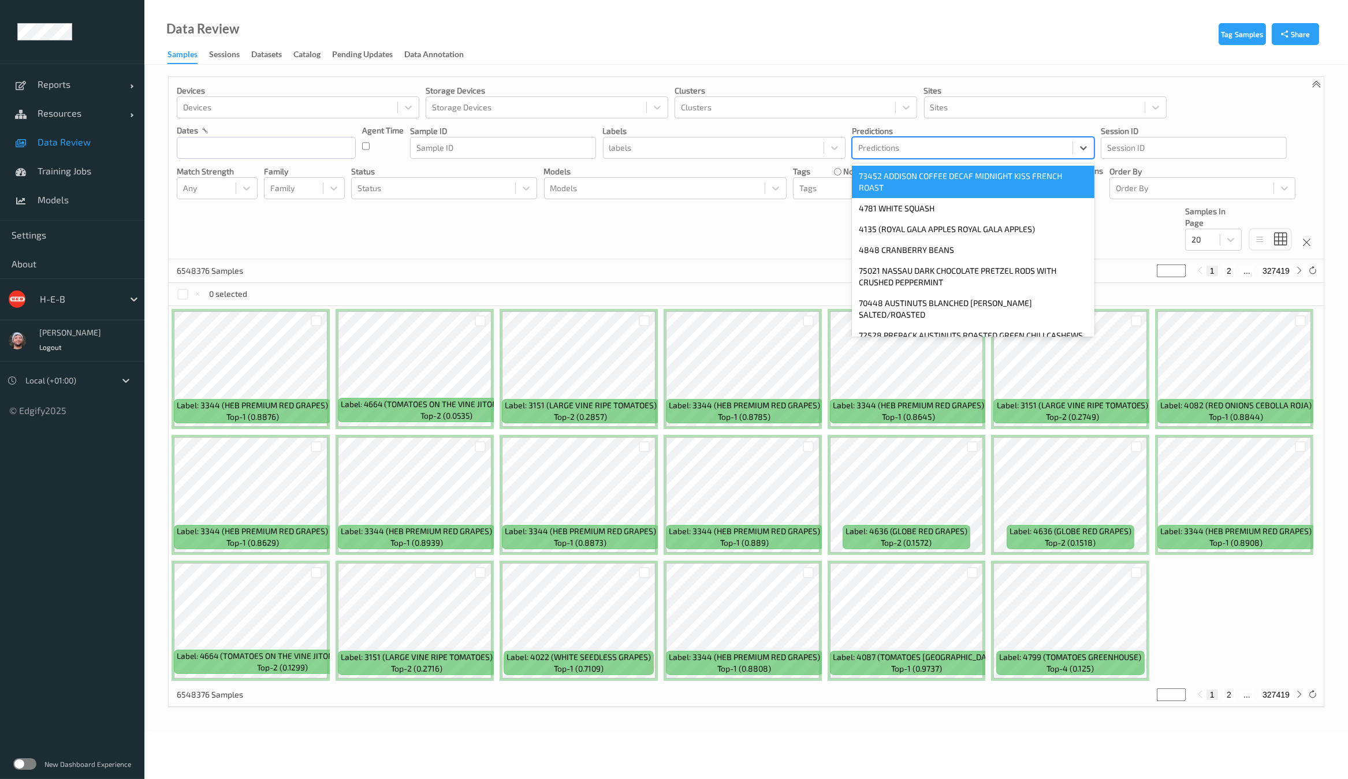
click at [772, 227] on div "Devices Devices Storage Devices Storage Devices Clusters Clusters Sites Sites d…" at bounding box center [746, 168] width 1155 height 183
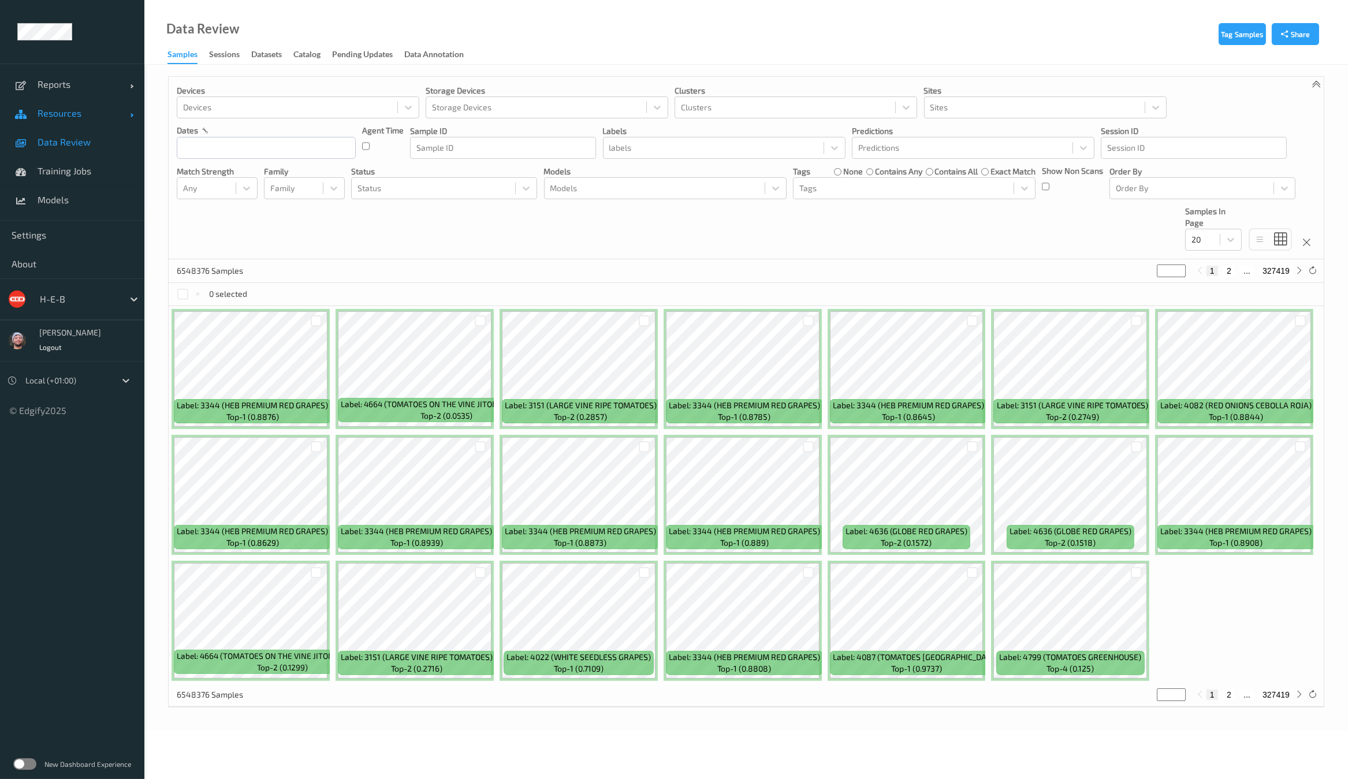
click at [78, 120] on link "Resources" at bounding box center [72, 113] width 144 height 29
click at [61, 150] on link "Devices" at bounding box center [72, 142] width 144 height 29
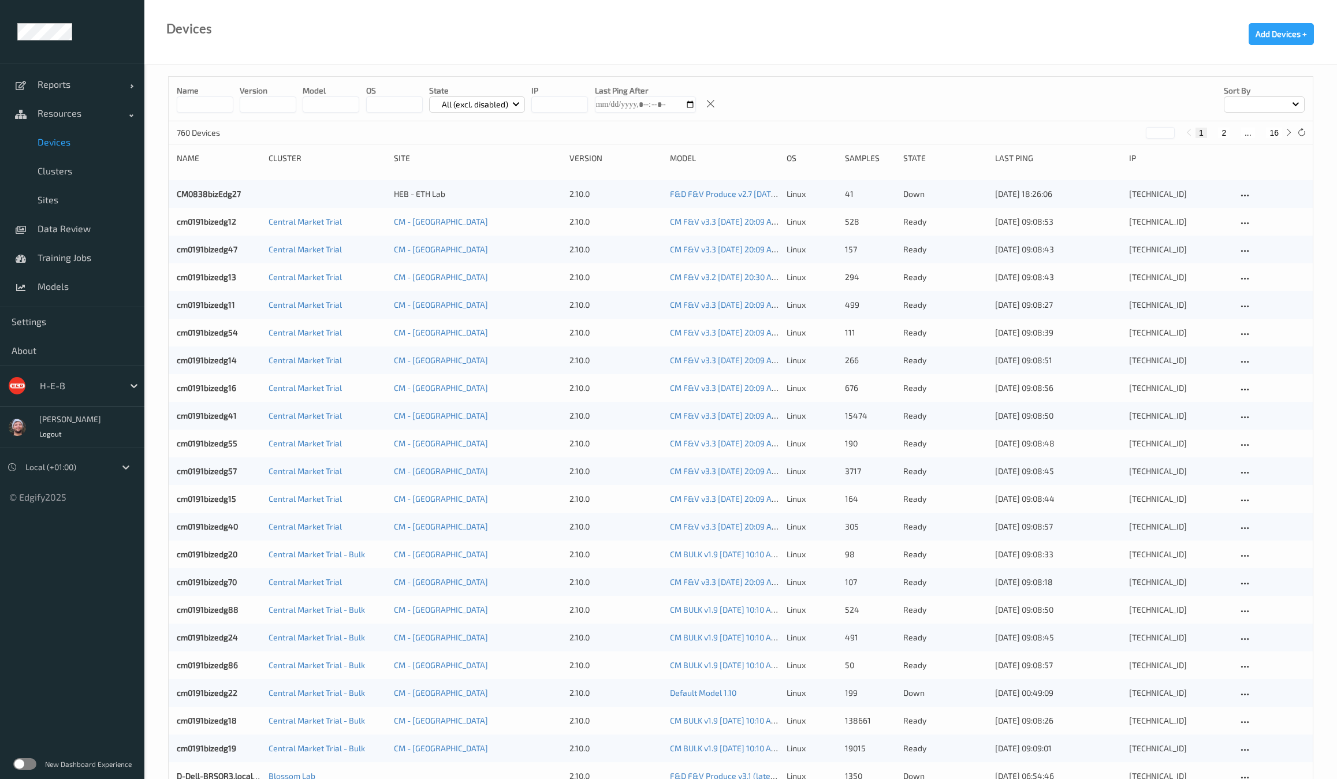
click at [1273, 136] on button "16" at bounding box center [1274, 133] width 16 height 10
type input "**"
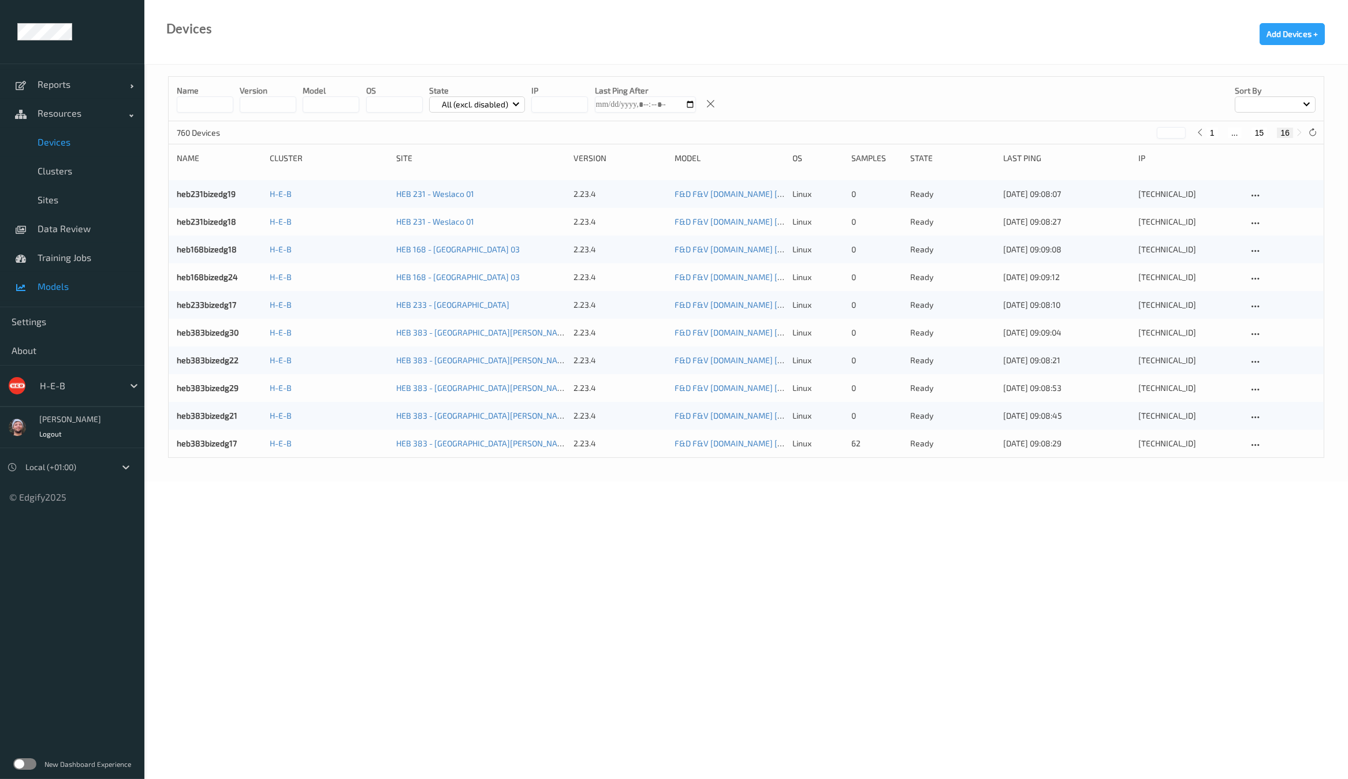
click at [64, 285] on span "Models" at bounding box center [85, 287] width 95 height 12
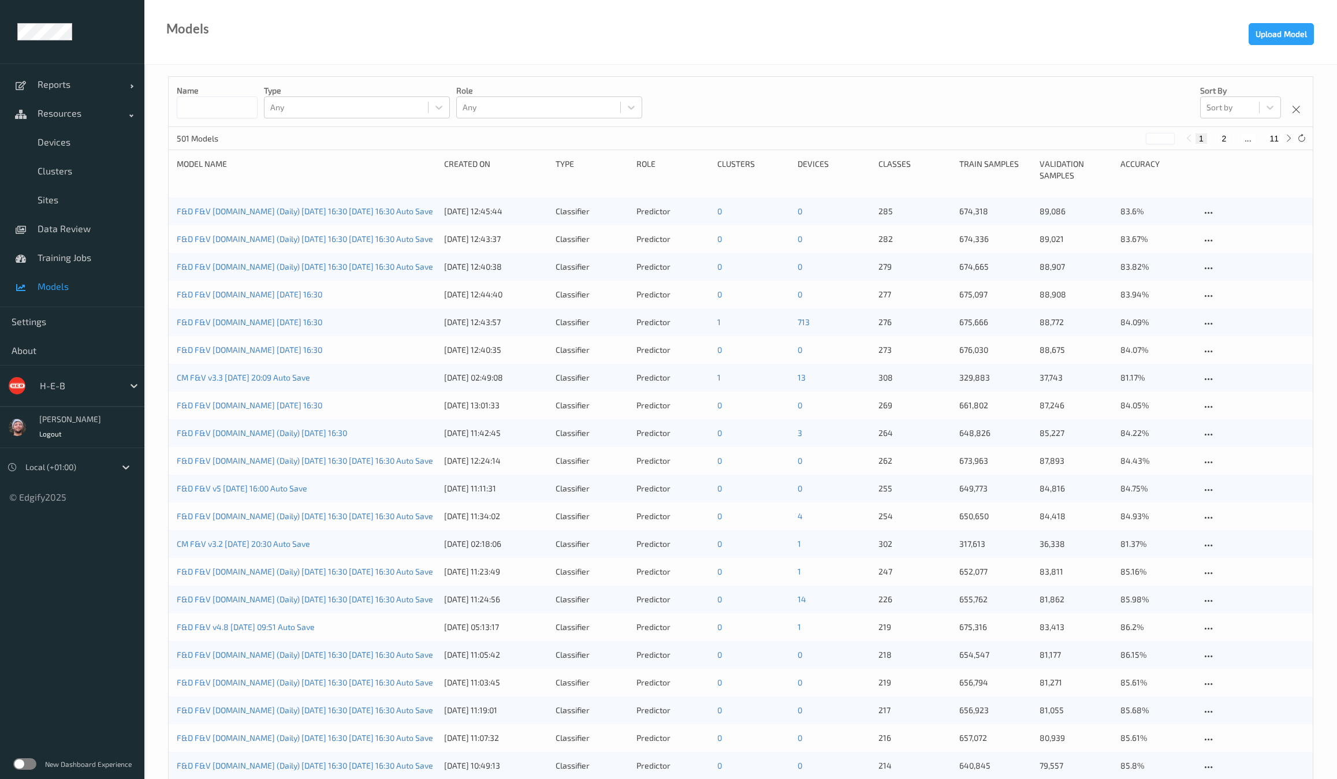
click at [69, 387] on div at bounding box center [79, 386] width 78 height 14
type input "sa"
click at [81, 389] on div at bounding box center [79, 386] width 78 height 14
type input "sains"
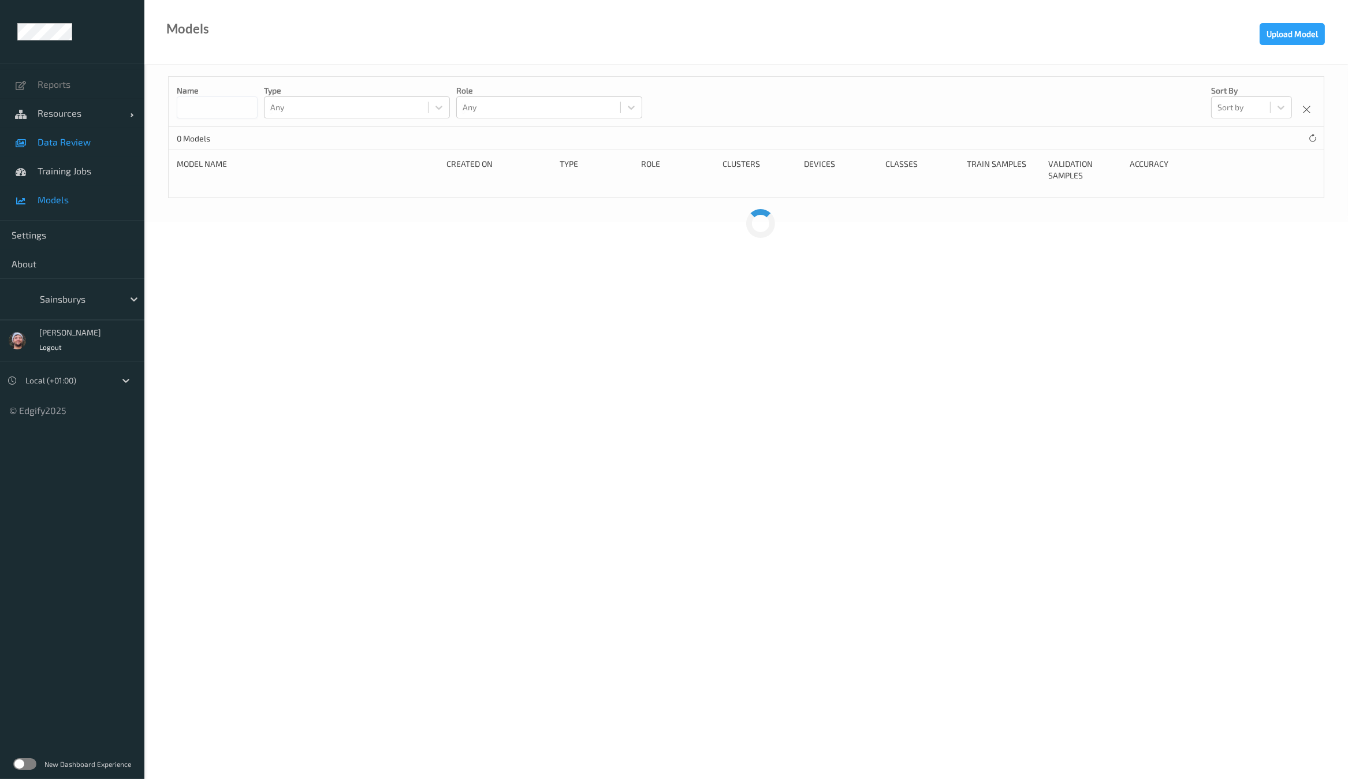
click at [73, 118] on span "Resources" at bounding box center [84, 113] width 92 height 12
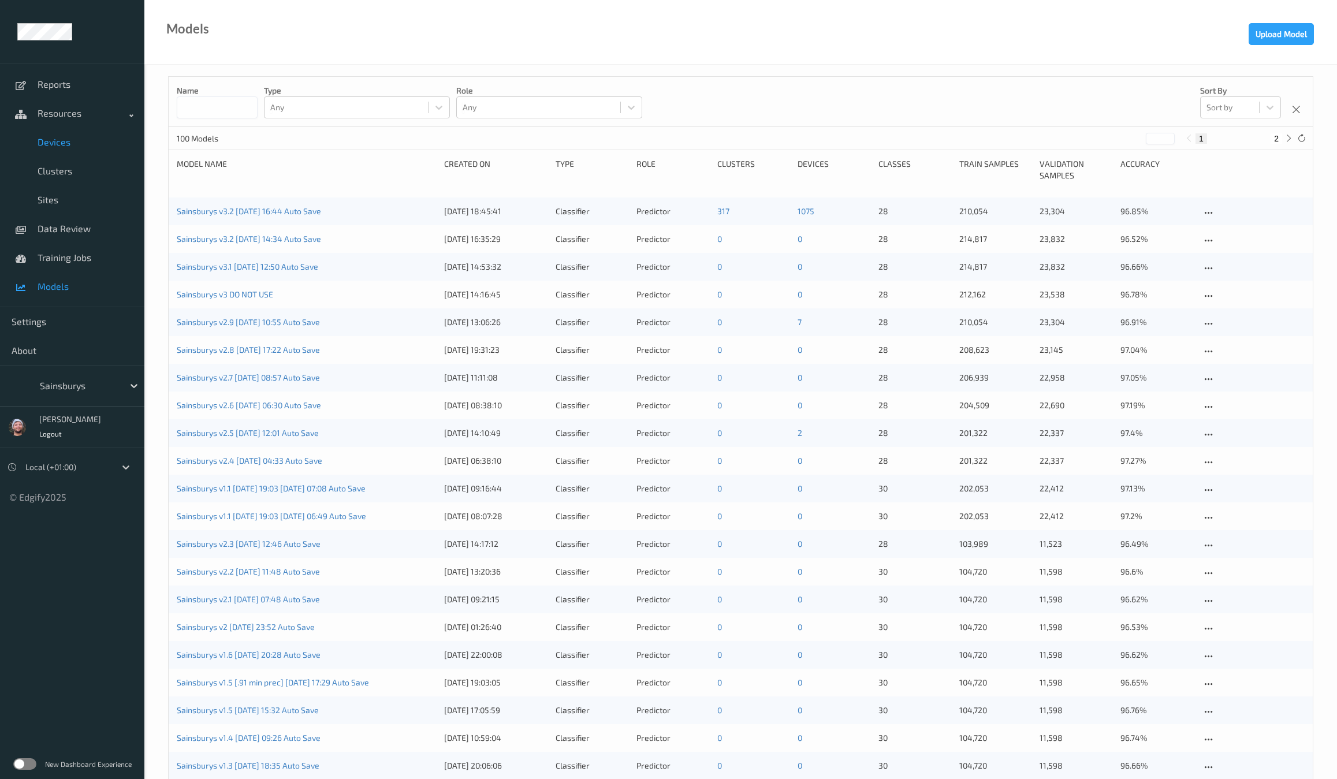
click at [60, 142] on span "Devices" at bounding box center [85, 142] width 95 height 12
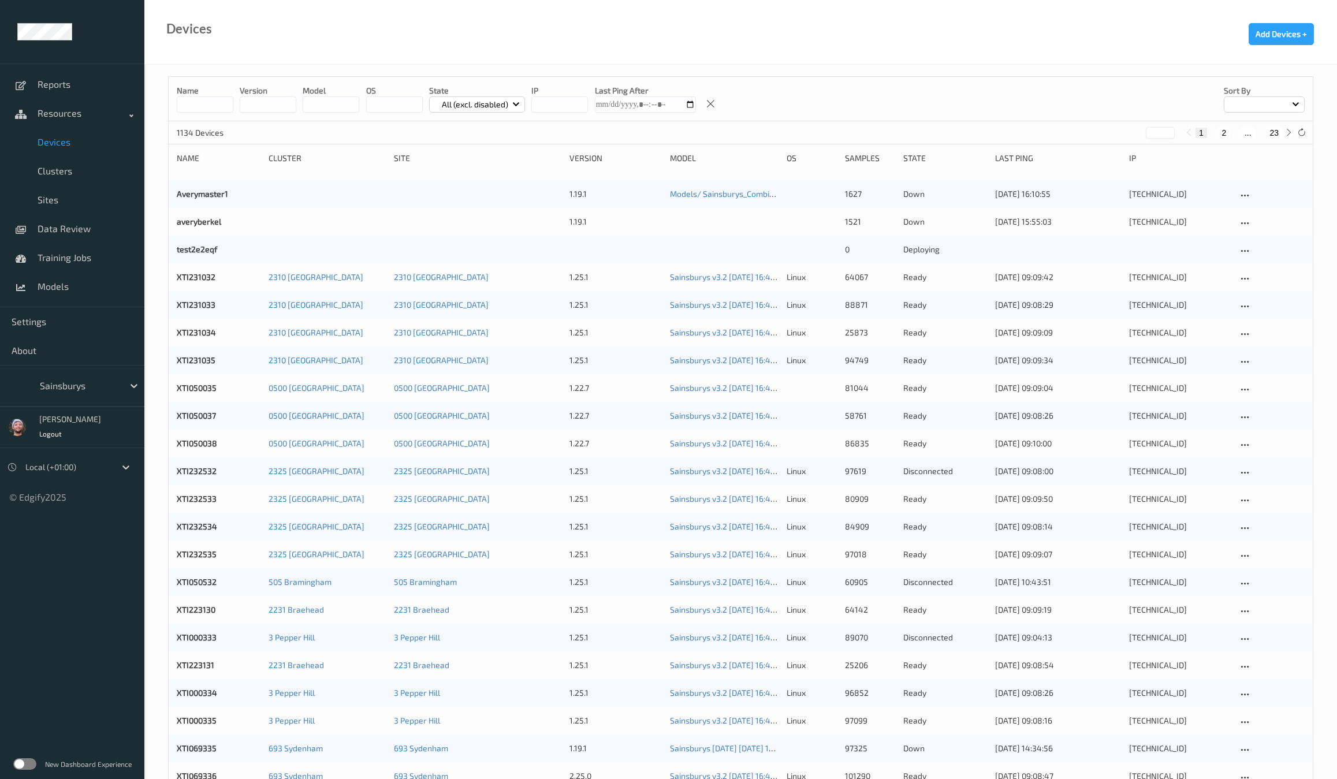
click at [1275, 132] on button "23" at bounding box center [1274, 133] width 16 height 10
type input "**"
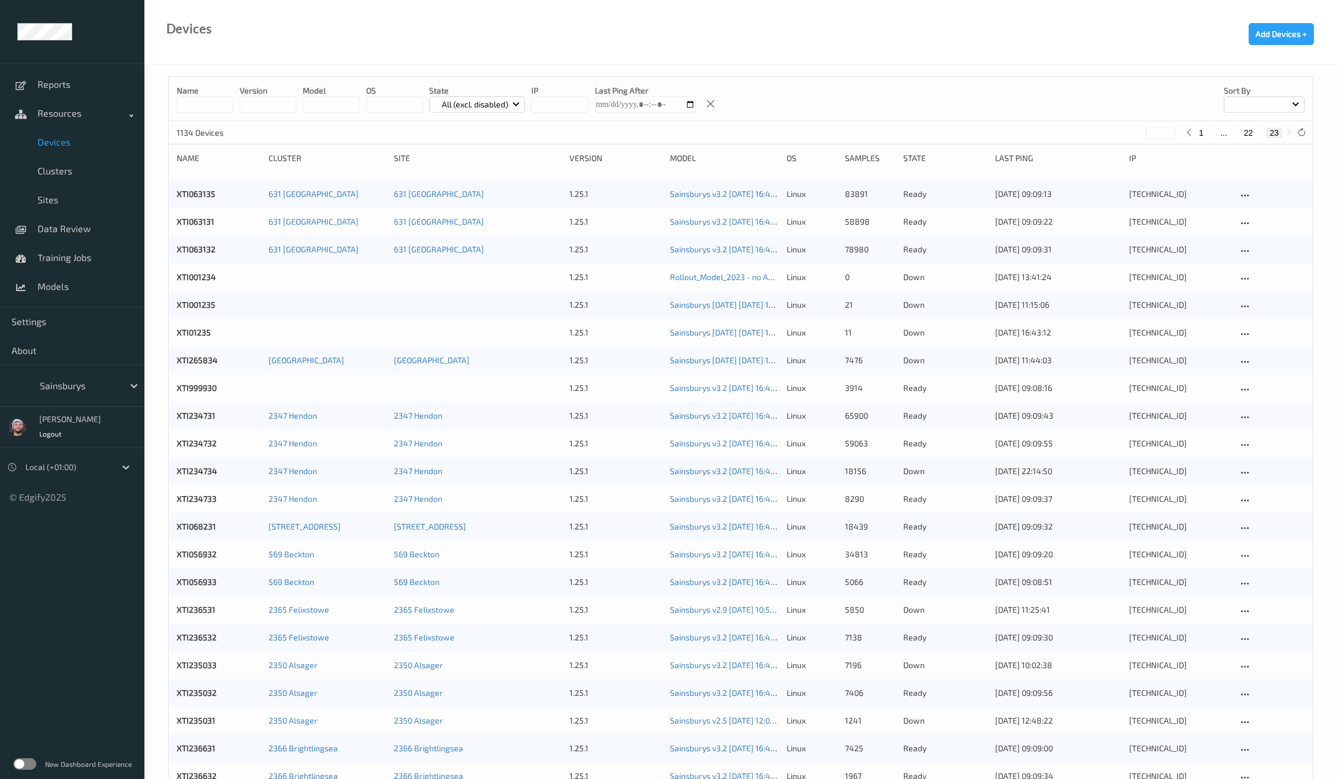
click at [210, 105] on input at bounding box center [205, 104] width 57 height 16
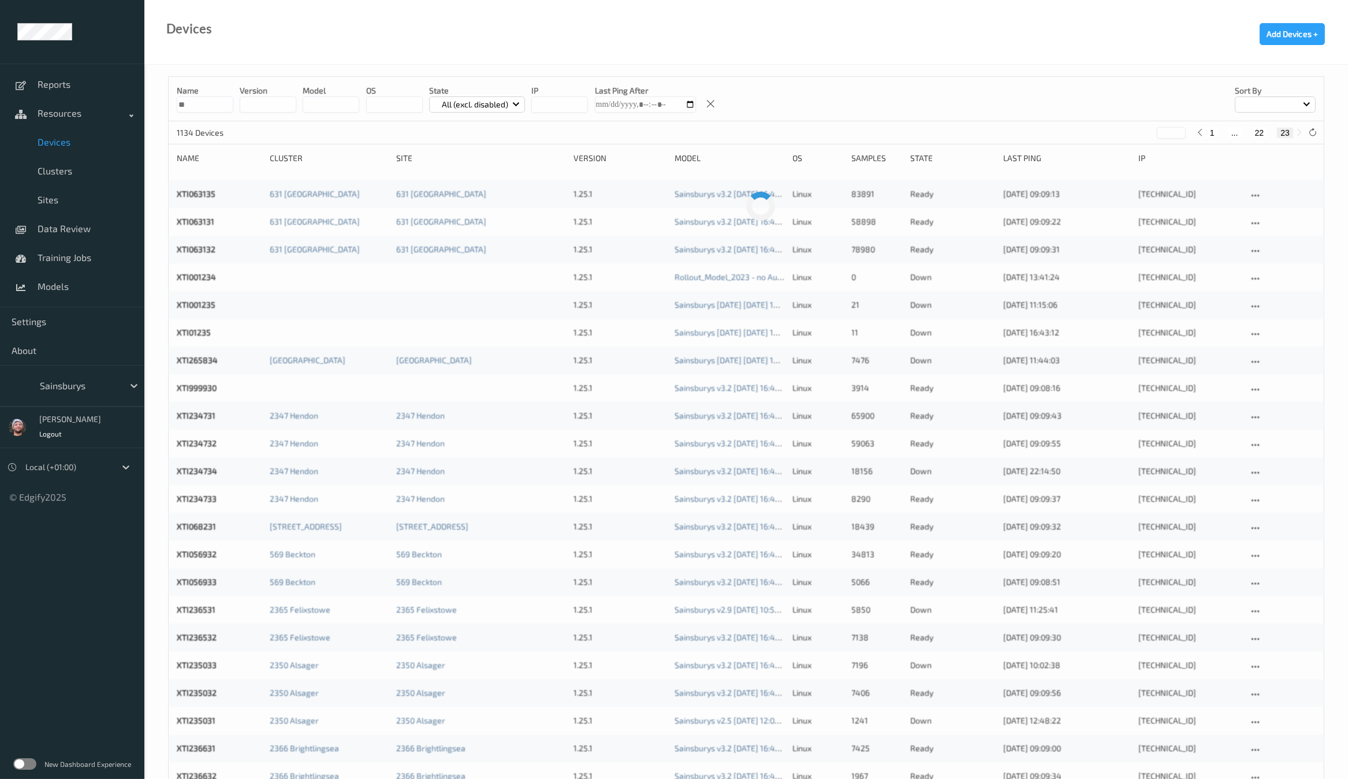
type input "*"
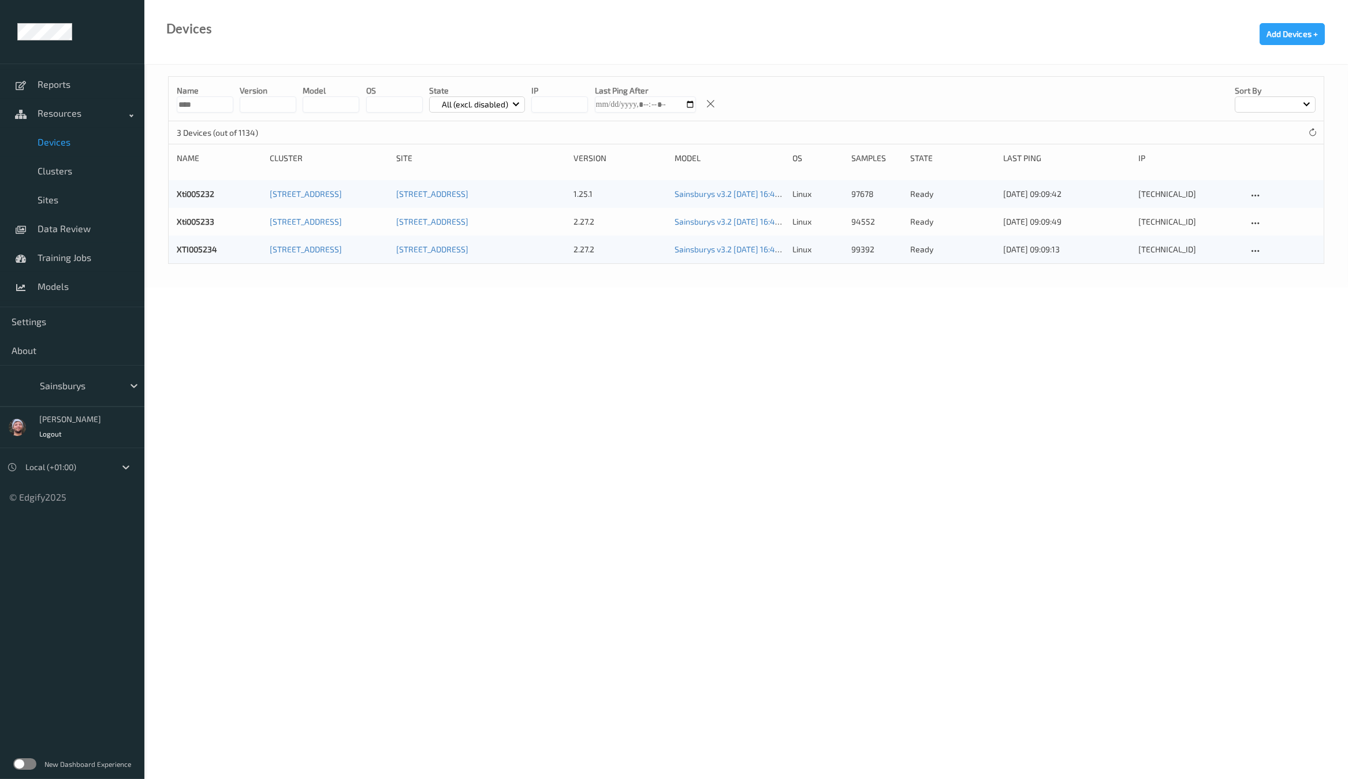
type input "****"
click at [640, 343] on body "Reports Resources Devices Clusters Sites Data Review Training Jobs Models Setti…" at bounding box center [674, 389] width 1348 height 779
click at [188, 247] on link "XTI005234" at bounding box center [197, 249] width 40 height 10
click at [210, 221] on link "Xti005233" at bounding box center [196, 222] width 38 height 10
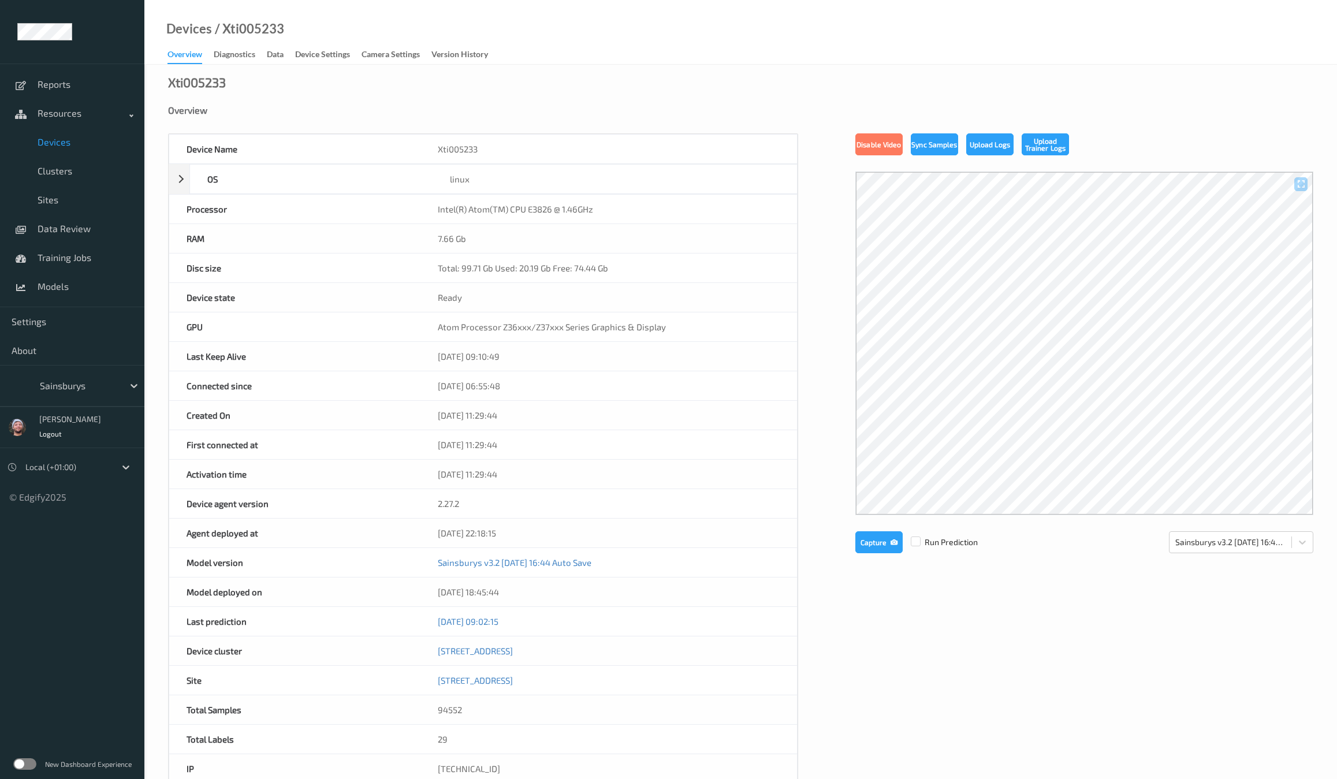
click at [101, 619] on ul "Reports Resources Devices Clusters Sites Data Review Training Jobs Models Setti…" at bounding box center [72, 389] width 144 height 779
click at [569, 99] on div "Xti005233 Overview Device Name Xti005233 OS linux Platform debian Platform Vers…" at bounding box center [740, 520] width 1193 height 910
click at [1048, 612] on div "Device Name Xti005233 OS linux Platform debian Platform Version 12.12 Platform …" at bounding box center [741, 503] width 1146 height 741
click at [1155, 681] on div "Device Name Xti005233 OS linux Platform debian Platform Version 12.12 Platform …" at bounding box center [741, 503] width 1146 height 741
click at [497, 207] on div "Intel(R) Atom(TM) CPU E3826 @ 1.46GHz" at bounding box center [609, 209] width 377 height 29
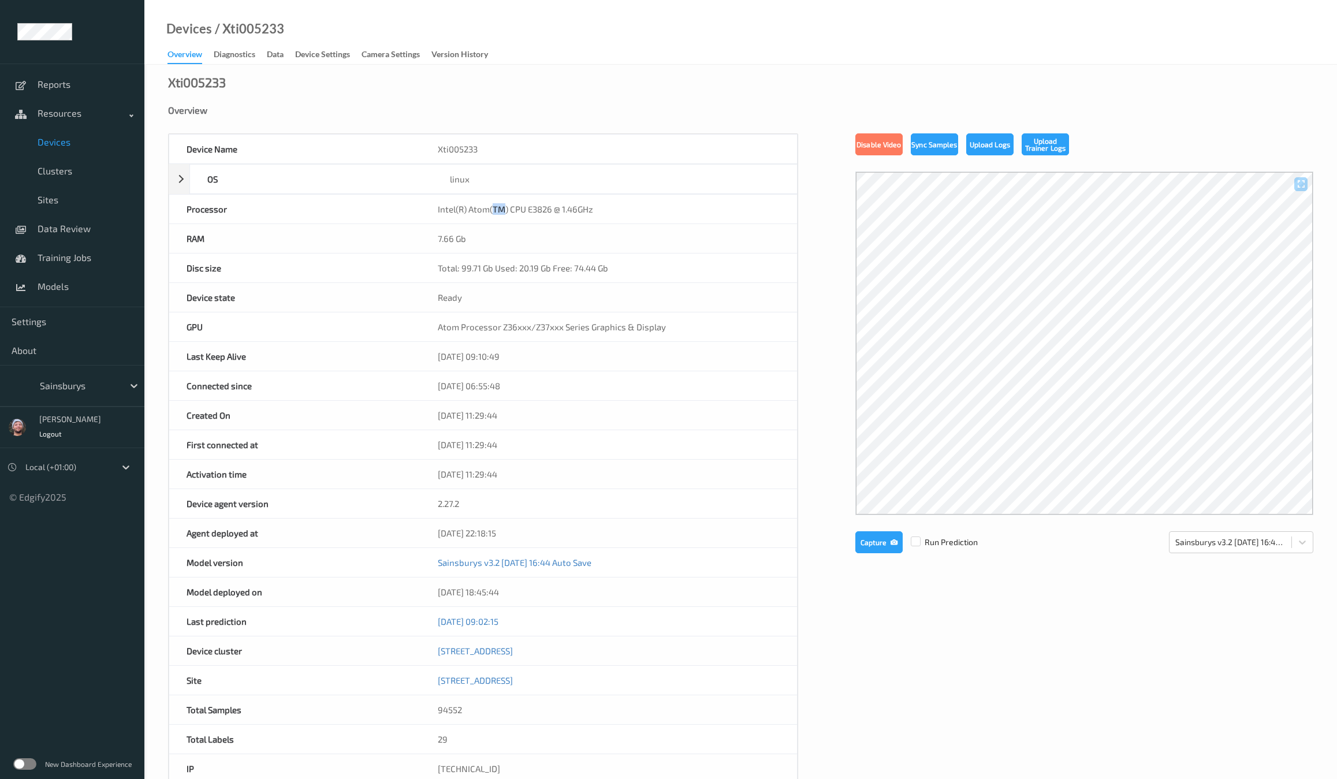
click at [497, 207] on div "Intel(R) Atom(TM) CPU E3826 @ 1.46GHz" at bounding box center [609, 209] width 377 height 29
click at [497, 208] on div "Intel(R) Atom(TM) CPU E3826 @ 1.46GHz" at bounding box center [609, 209] width 377 height 29
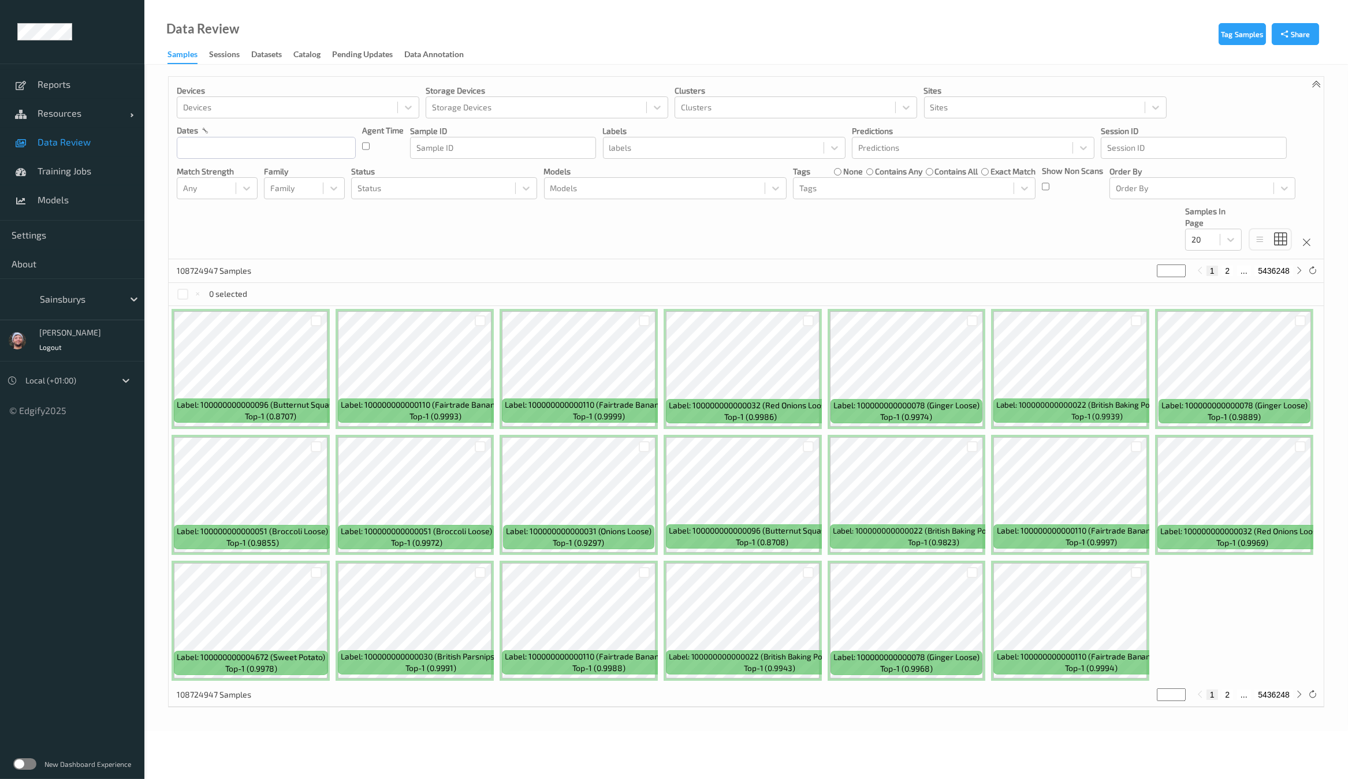
click at [74, 296] on div at bounding box center [79, 299] width 78 height 14
type input "whole"
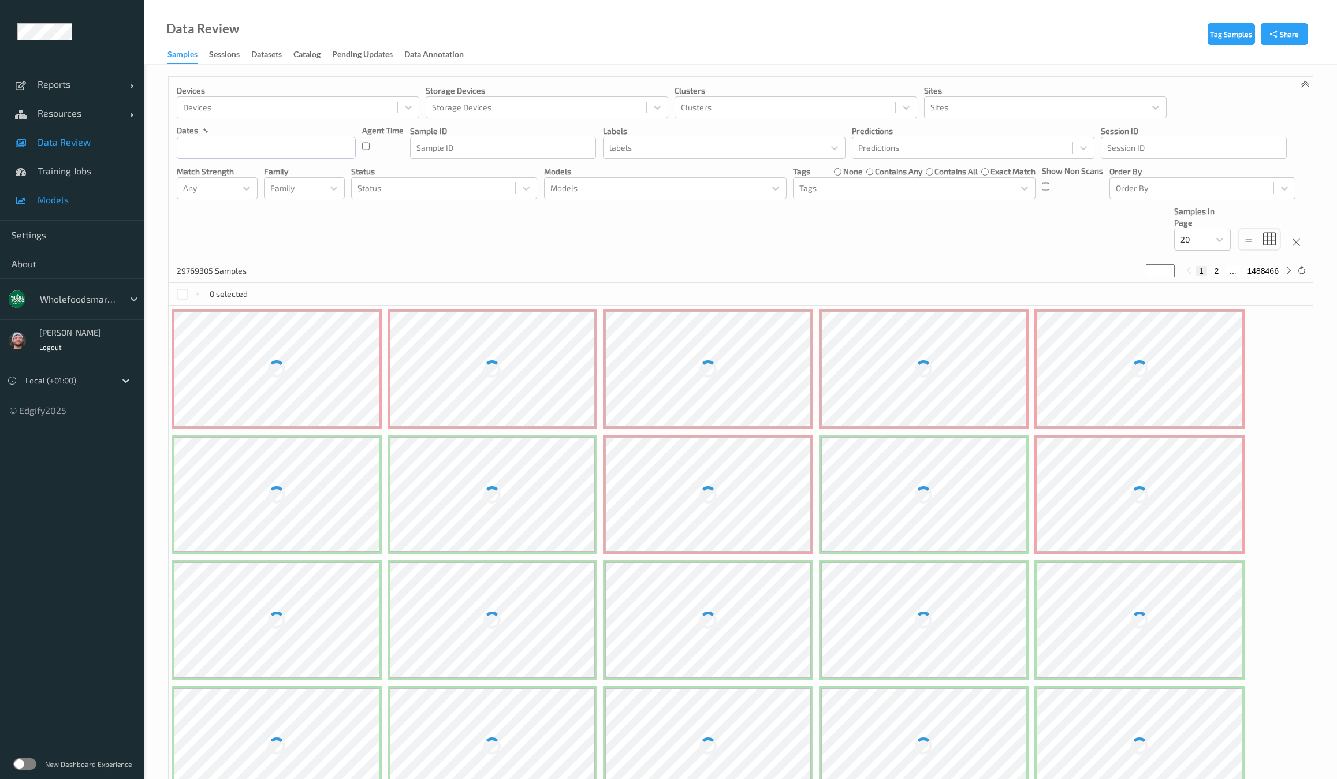
click at [81, 174] on span "Training Jobs" at bounding box center [85, 171] width 95 height 12
click at [72, 193] on link "Models" at bounding box center [72, 199] width 144 height 29
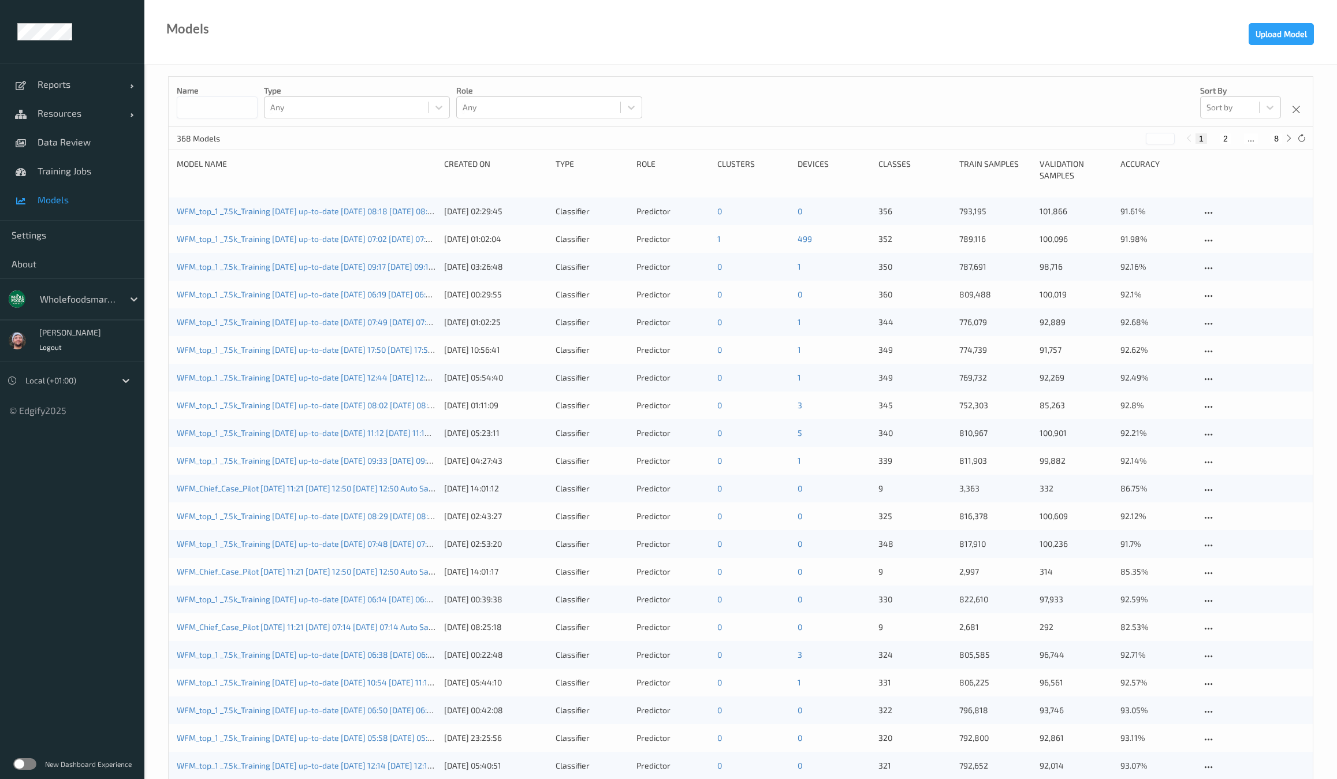
click at [75, 306] on div "wholefoodsmarket" at bounding box center [79, 299] width 90 height 18
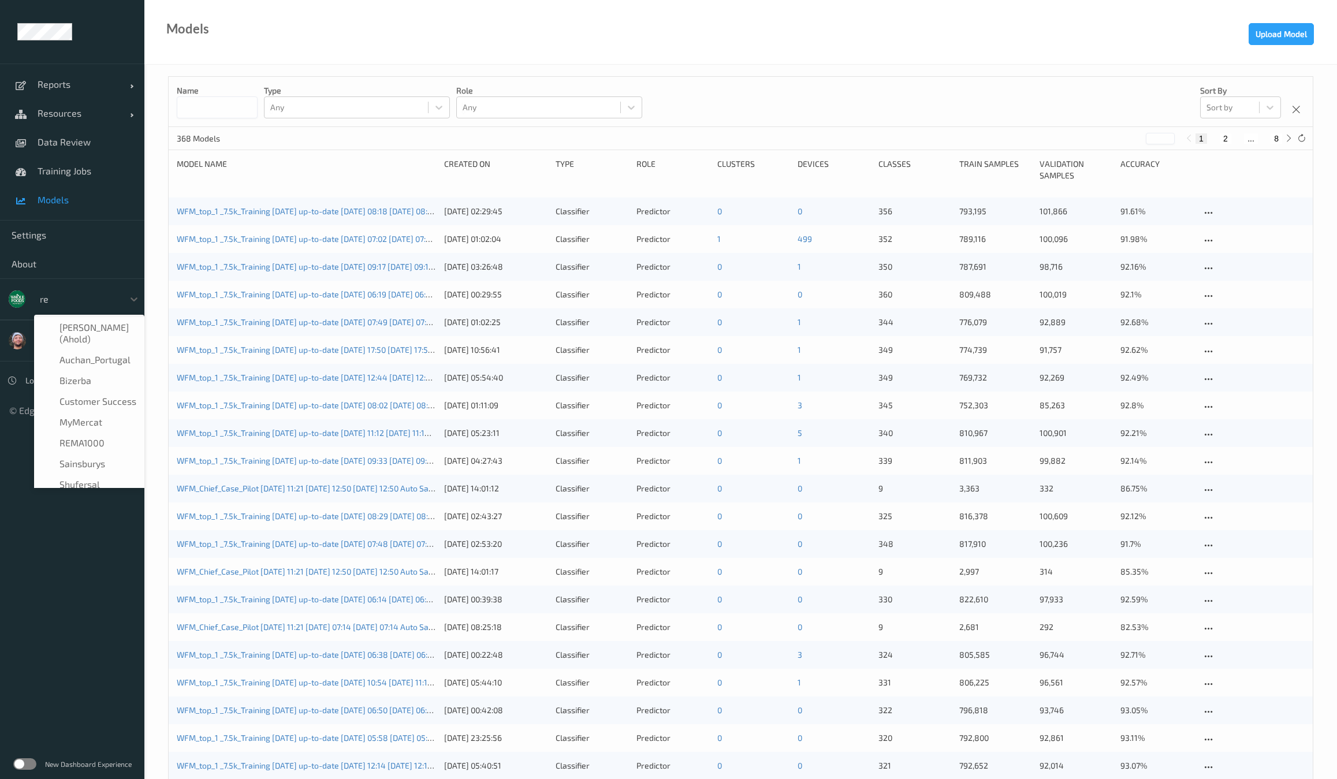
type input "rema"
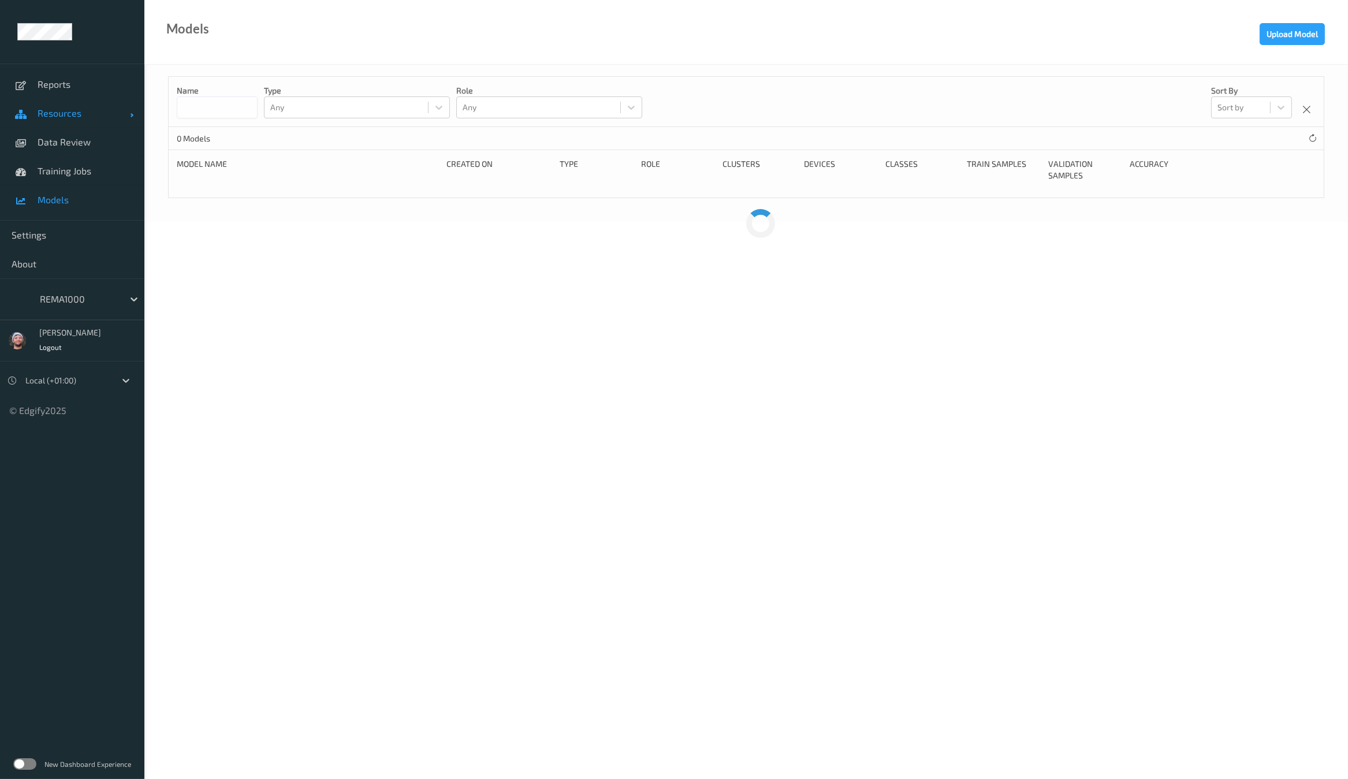
click at [88, 113] on span "Resources" at bounding box center [84, 113] width 92 height 12
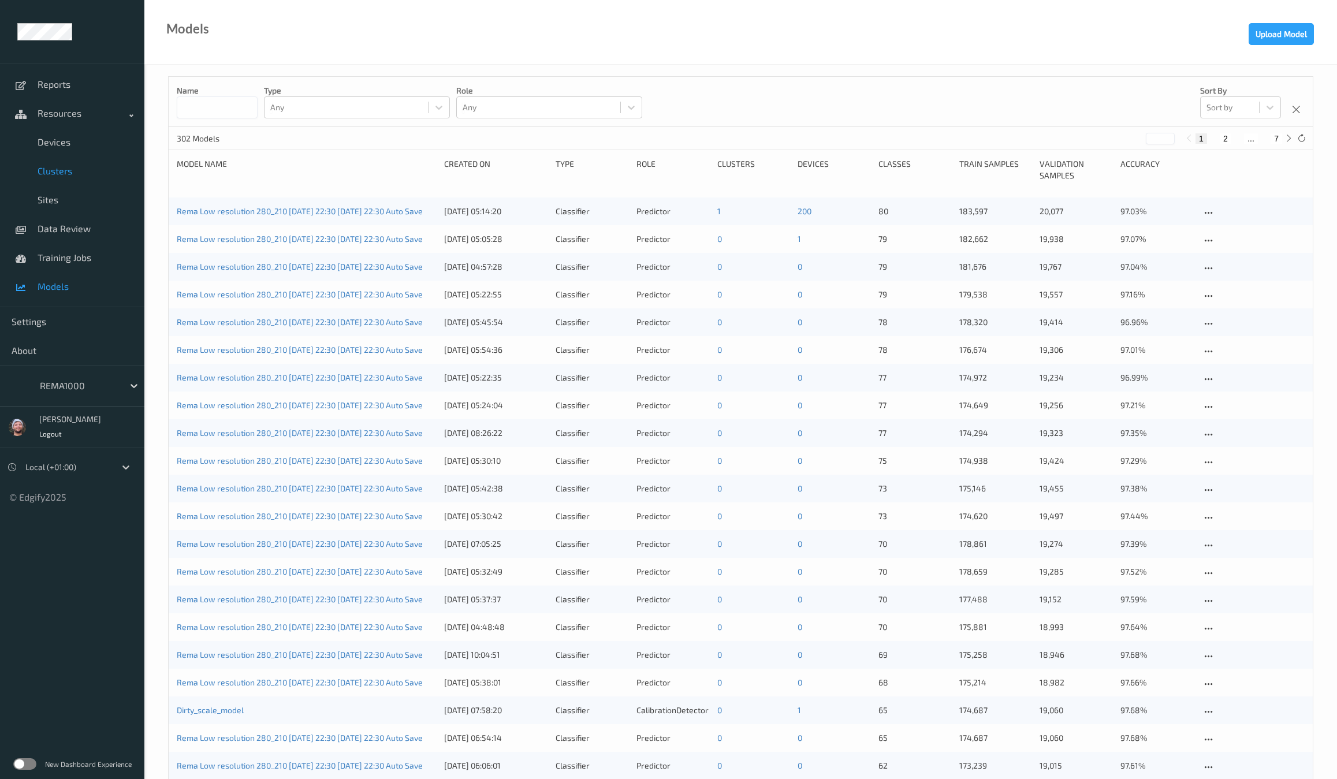
click at [77, 157] on link "Clusters" at bounding box center [72, 171] width 144 height 29
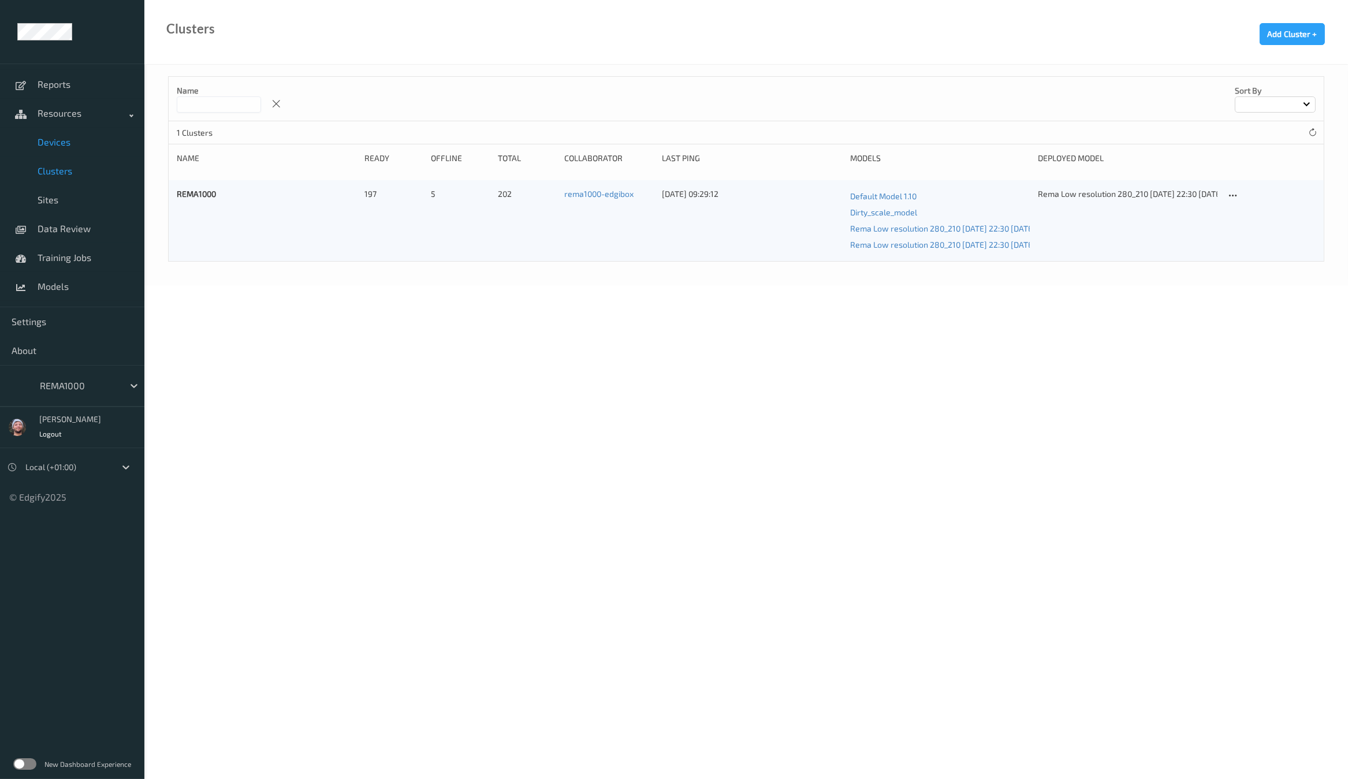
click at [82, 143] on span "Devices" at bounding box center [85, 142] width 95 height 12
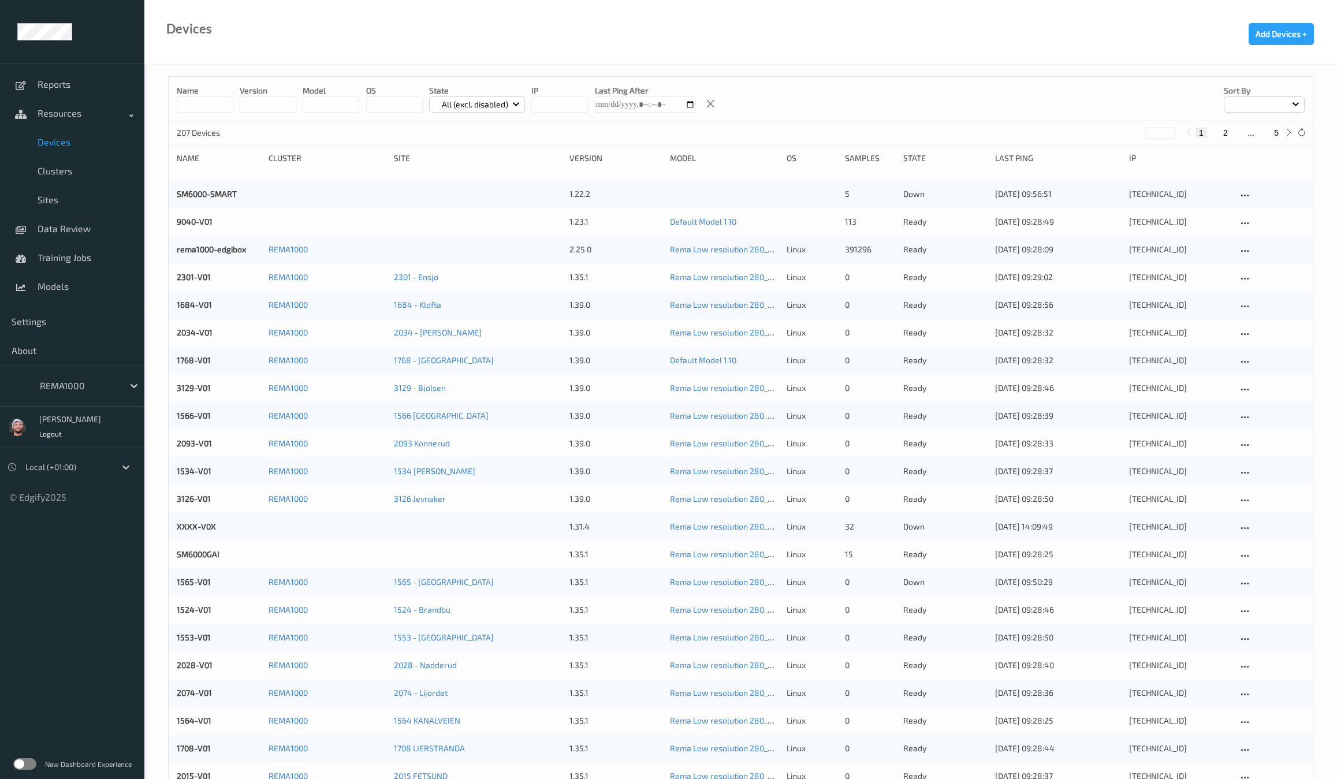
click at [1279, 128] on button "5" at bounding box center [1277, 133] width 12 height 10
type input "*"
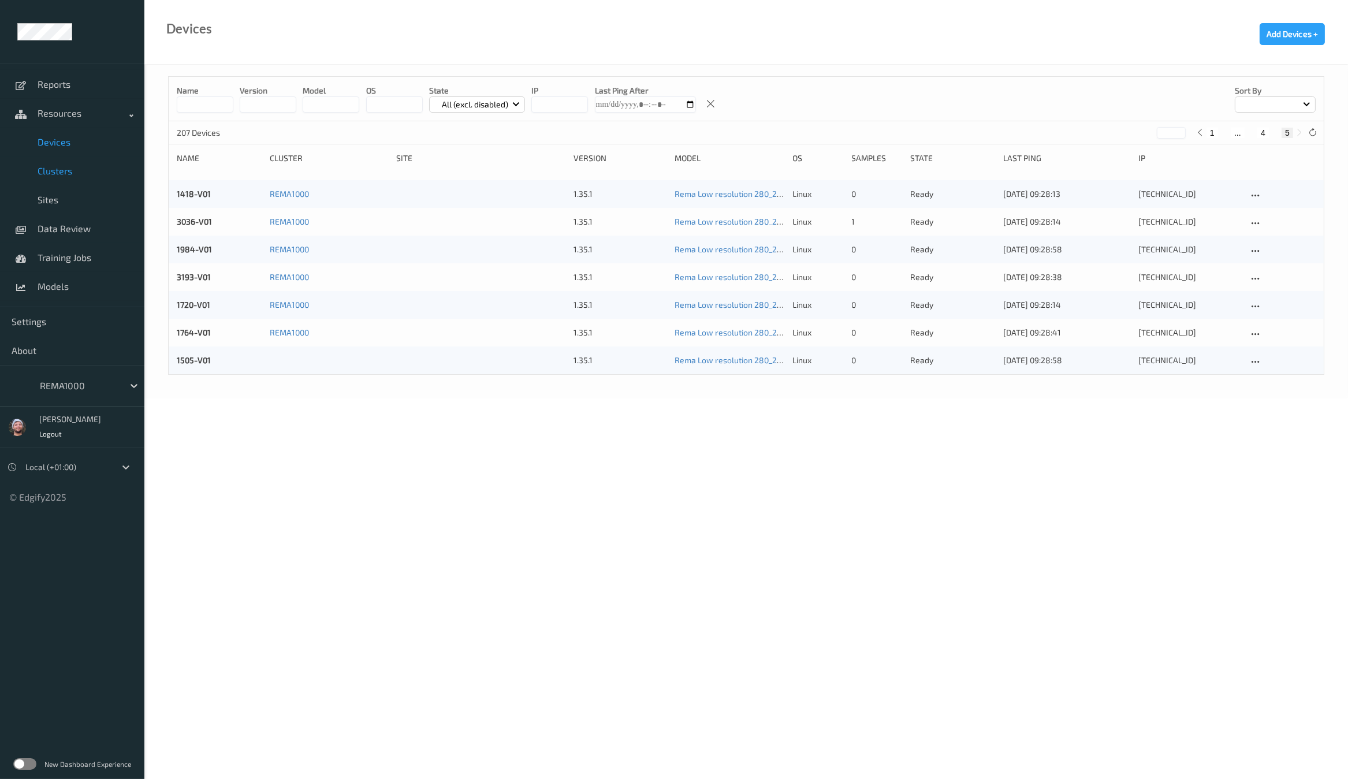
click at [92, 180] on link "Clusters" at bounding box center [72, 171] width 144 height 29
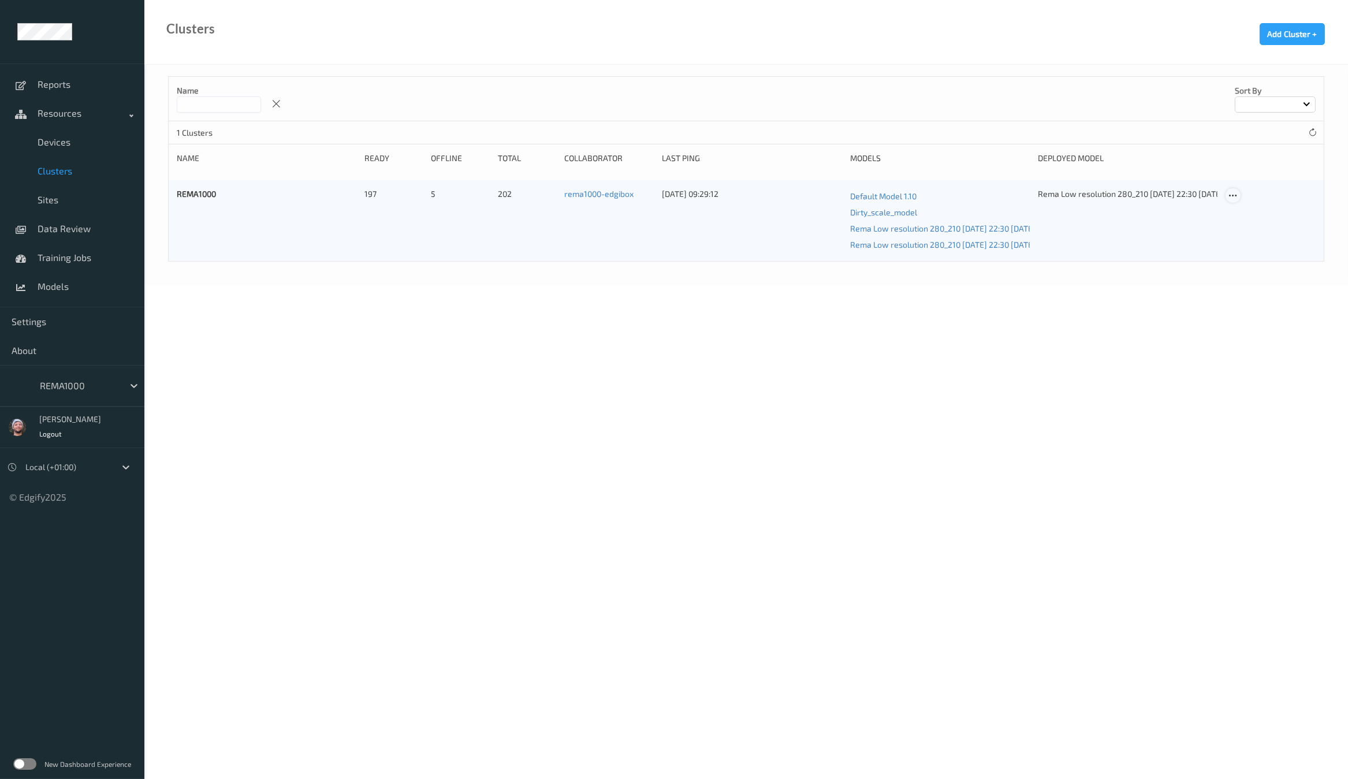
click at [1235, 193] on icon at bounding box center [1233, 196] width 10 height 10
click at [1244, 215] on link "Edit Cluster" at bounding box center [1261, 215] width 71 height 21
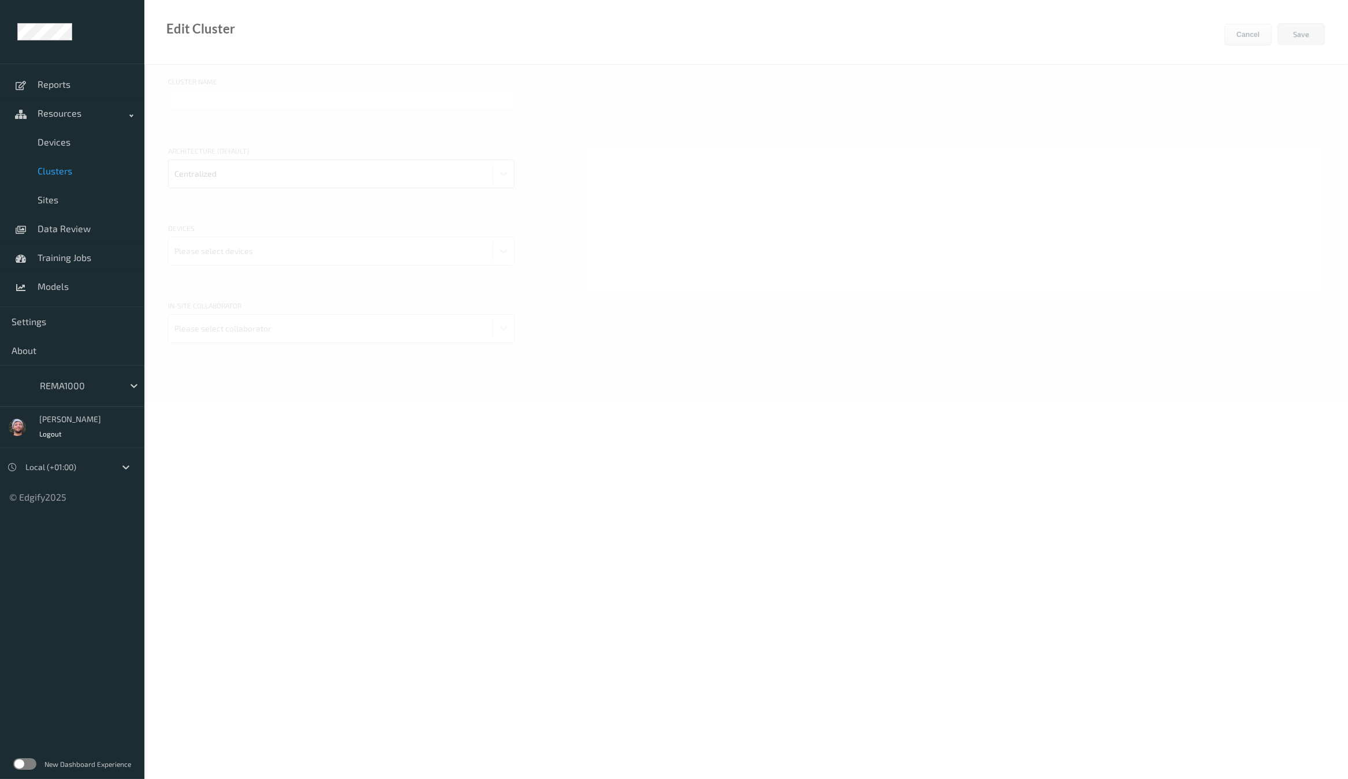
type input "REMA1000"
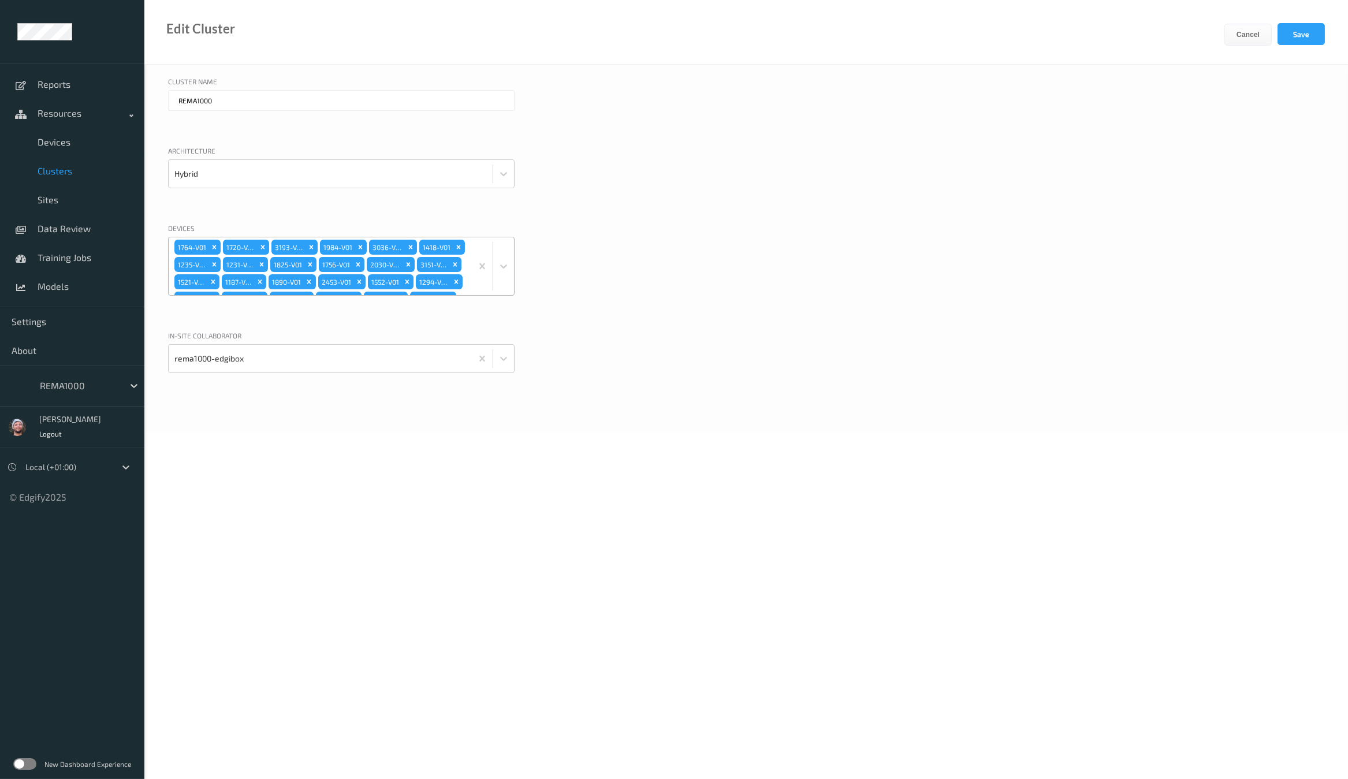
click at [440, 259] on div "1764-V01 1720-V01 3193-V01 1984-V01 3036-V01 1418-V01 1235-V01 1231-V01 1825-V0…" at bounding box center [320, 266] width 303 height 58
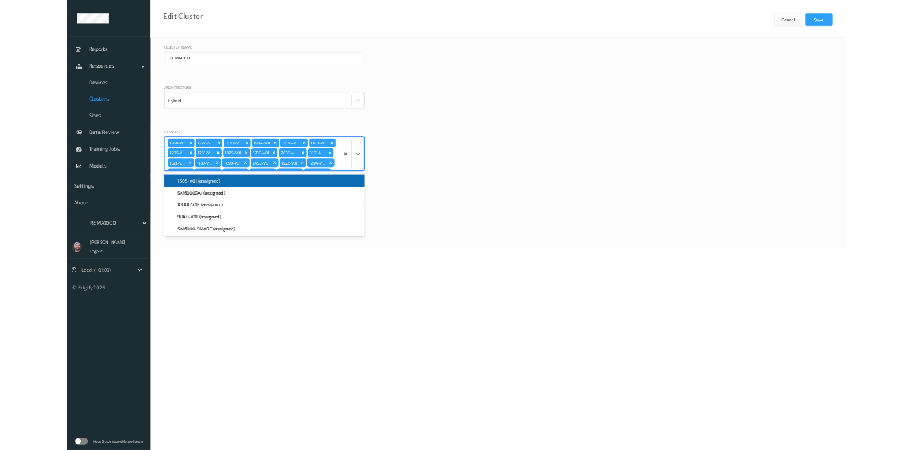
scroll to position [627, 0]
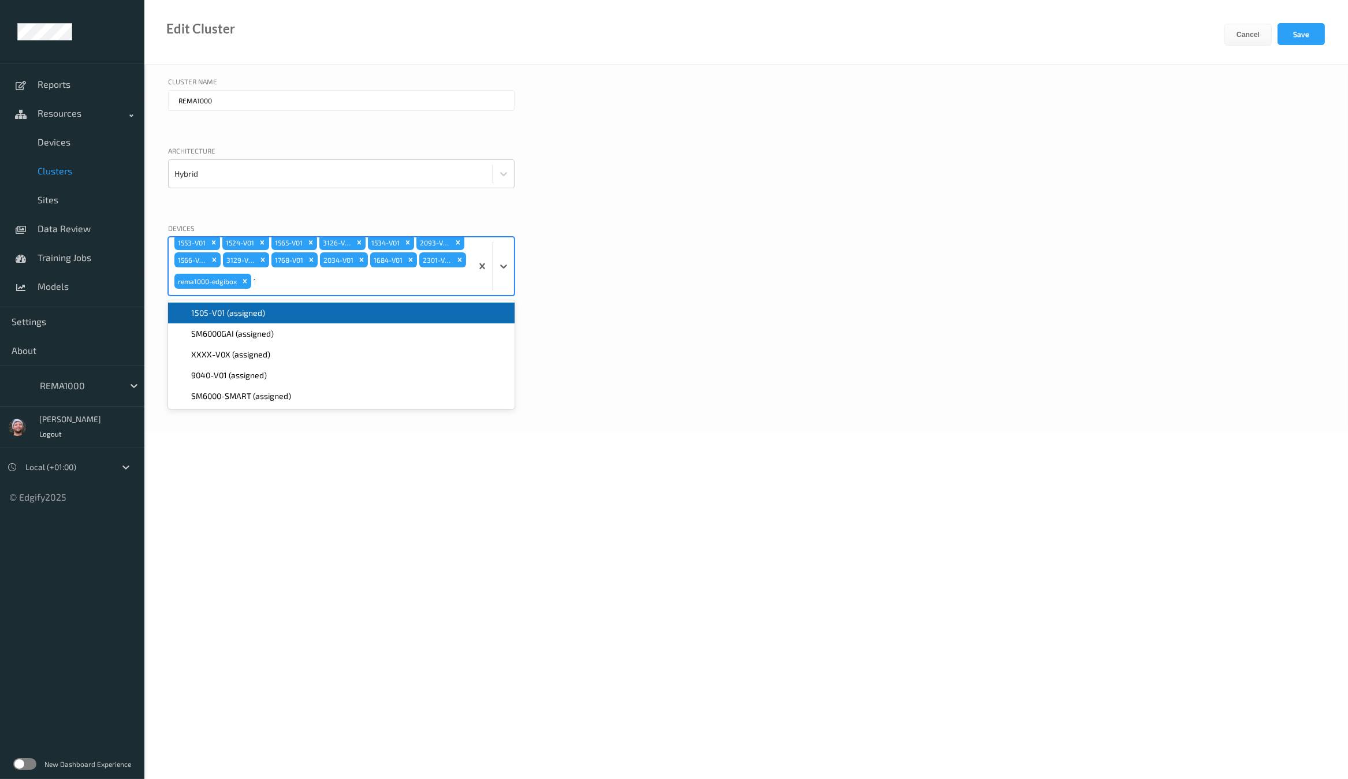
type input "15"
click at [272, 308] on div "1505-V01 (assigned)" at bounding box center [341, 313] width 333 height 12
click at [1288, 42] on button "Save" at bounding box center [1301, 34] width 47 height 22
